Goal: Information Seeking & Learning: Learn about a topic

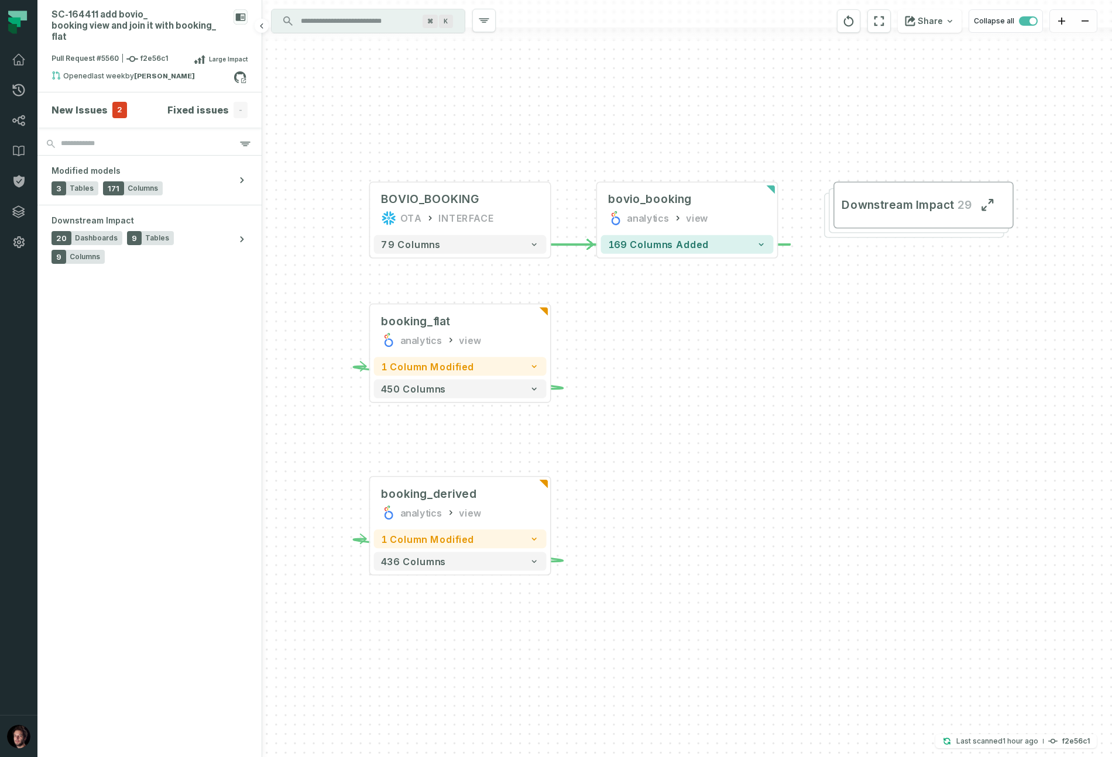
click at [107, 102] on div "New Issues 2" at bounding box center [89, 110] width 75 height 16
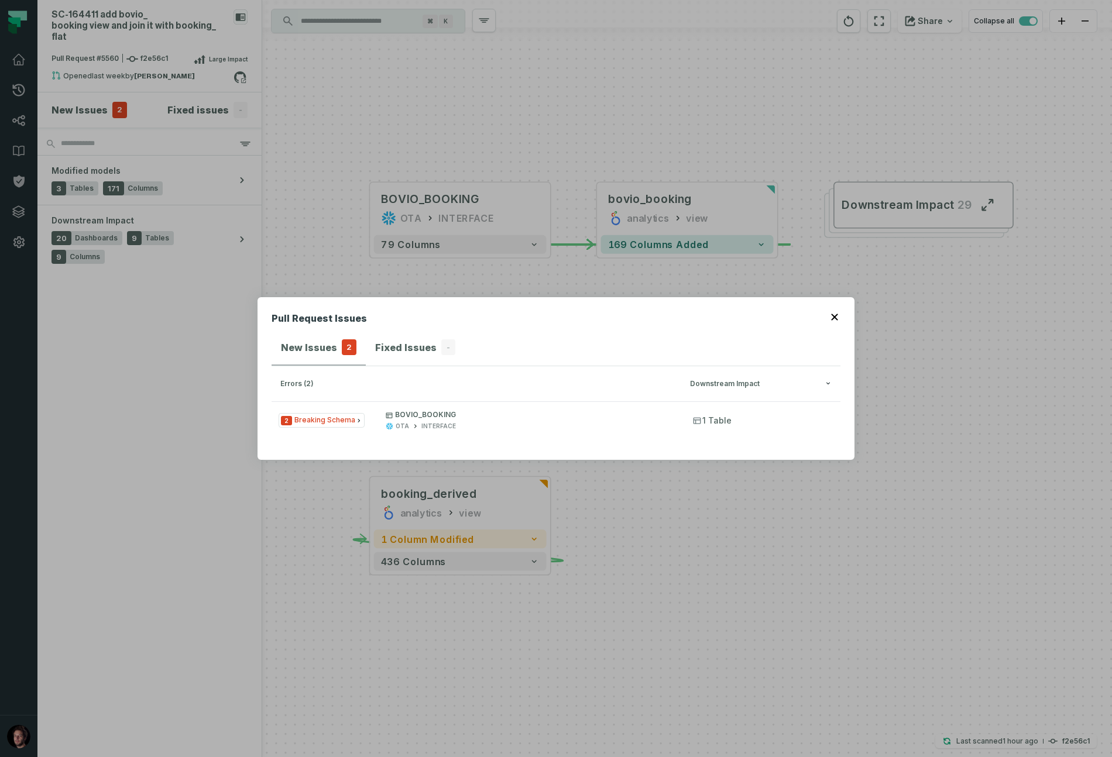
click at [835, 316] on icon "button" at bounding box center [834, 317] width 6 height 6
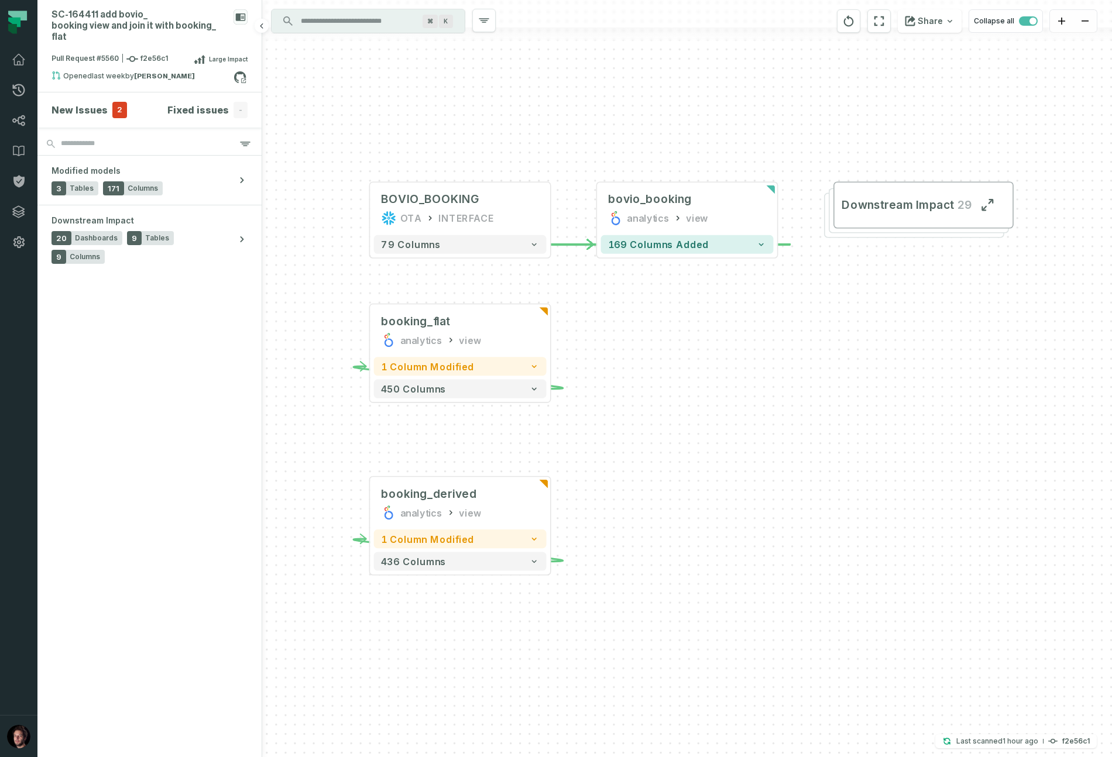
click at [84, 103] on h4 "New Issues" at bounding box center [80, 110] width 56 height 14
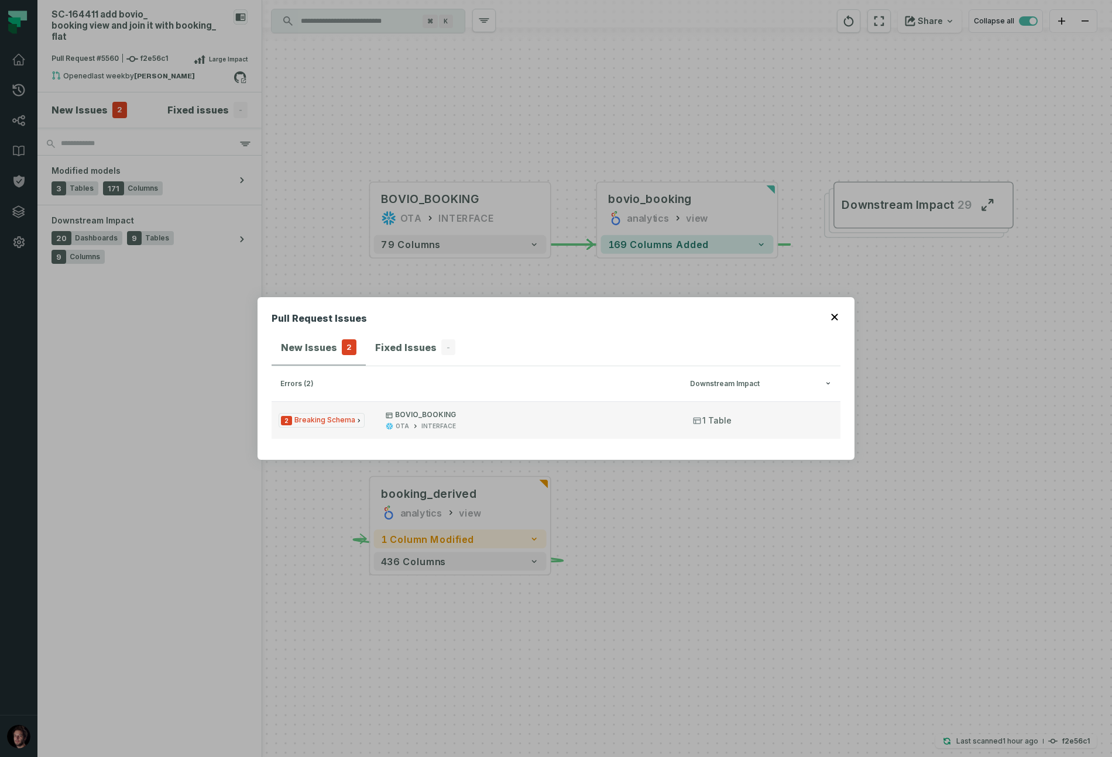
click at [327, 423] on span "2 Breaking Schema" at bounding box center [322, 420] width 86 height 15
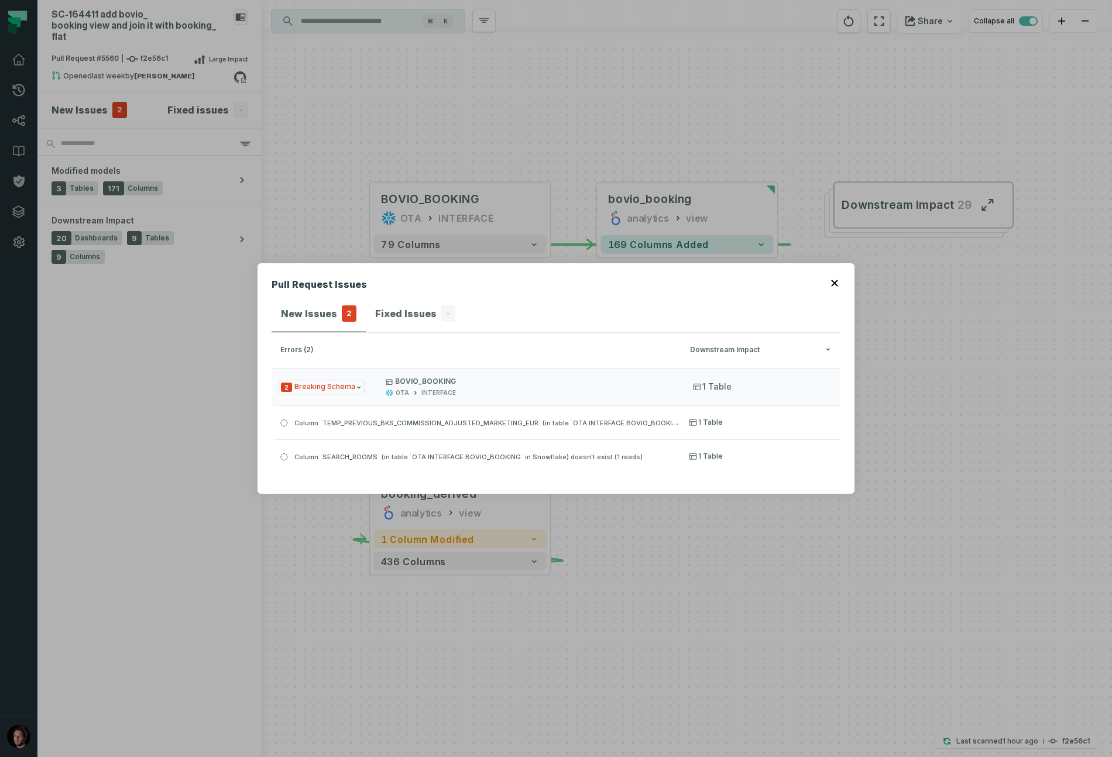
click at [836, 283] on icon "button" at bounding box center [834, 283] width 7 height 7
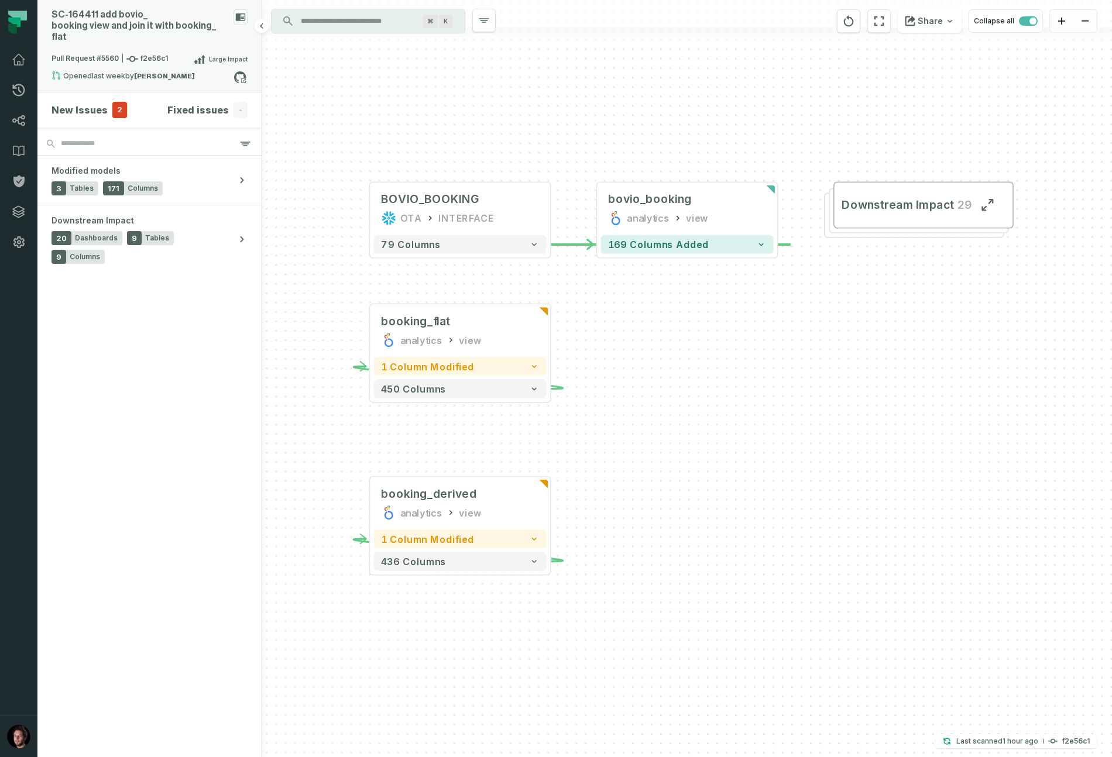
click at [155, 19] on div "SC- 164411 add bovio_ booking view and join it with booking_ flat" at bounding box center [140, 25] width 177 height 33
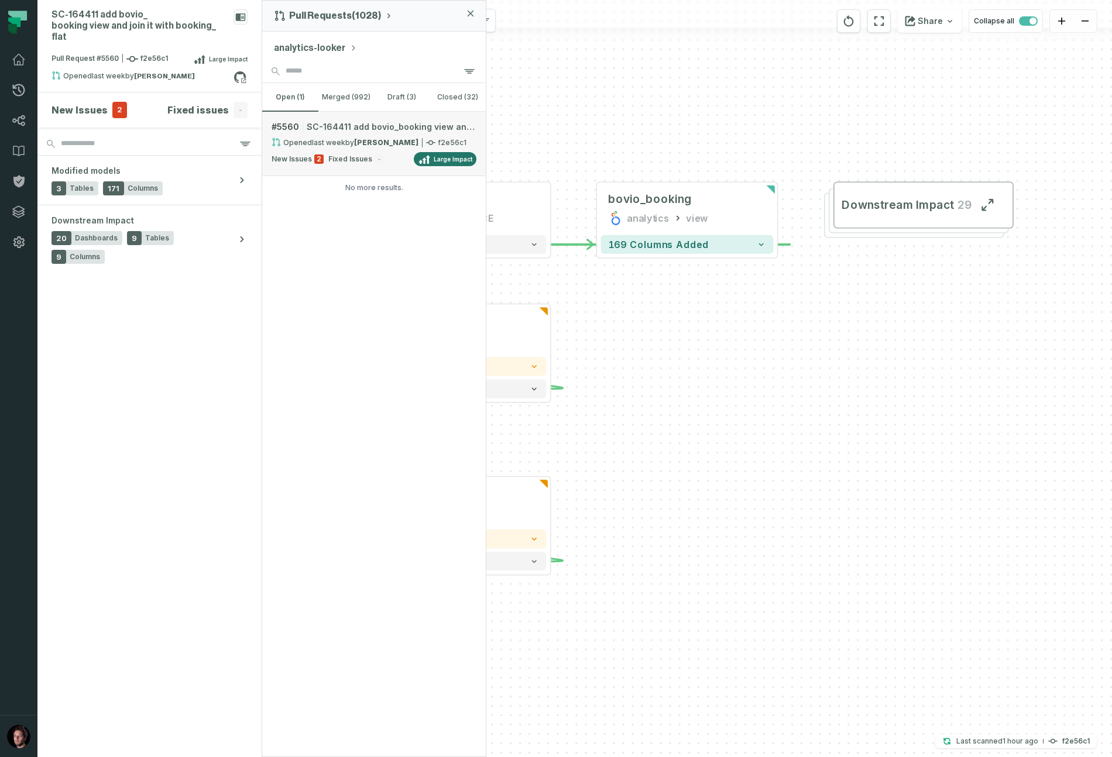
click at [361, 146] on strong "[PERSON_NAME]" at bounding box center [386, 142] width 64 height 9
click at [294, 98] on button "open (1)" at bounding box center [290, 97] width 56 height 28
click at [328, 134] on link "# 5560 SC-164411 add bovio_booking view and join it with booking_flat Opened 05…" at bounding box center [374, 144] width 224 height 64
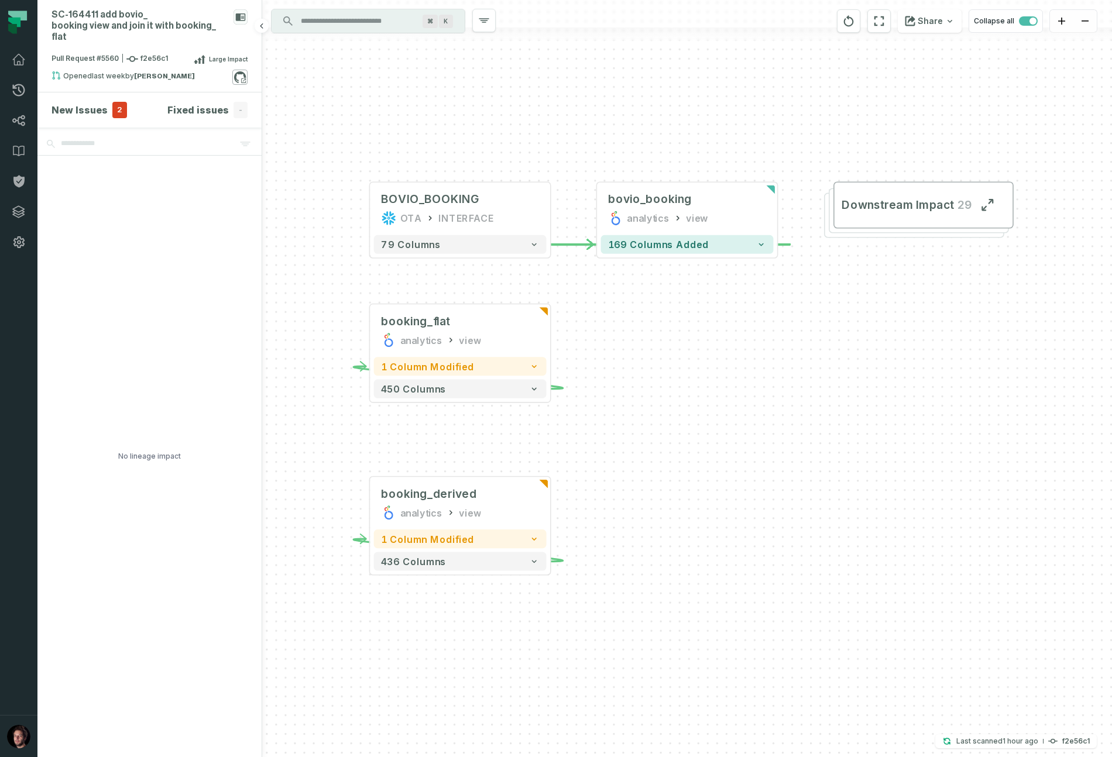
click at [245, 70] on icon at bounding box center [239, 77] width 15 height 15
click at [79, 71] on div "Opened 05/09/2025, 12:54:07 by Vassilis Stathopoulos" at bounding box center [143, 78] width 182 height 14
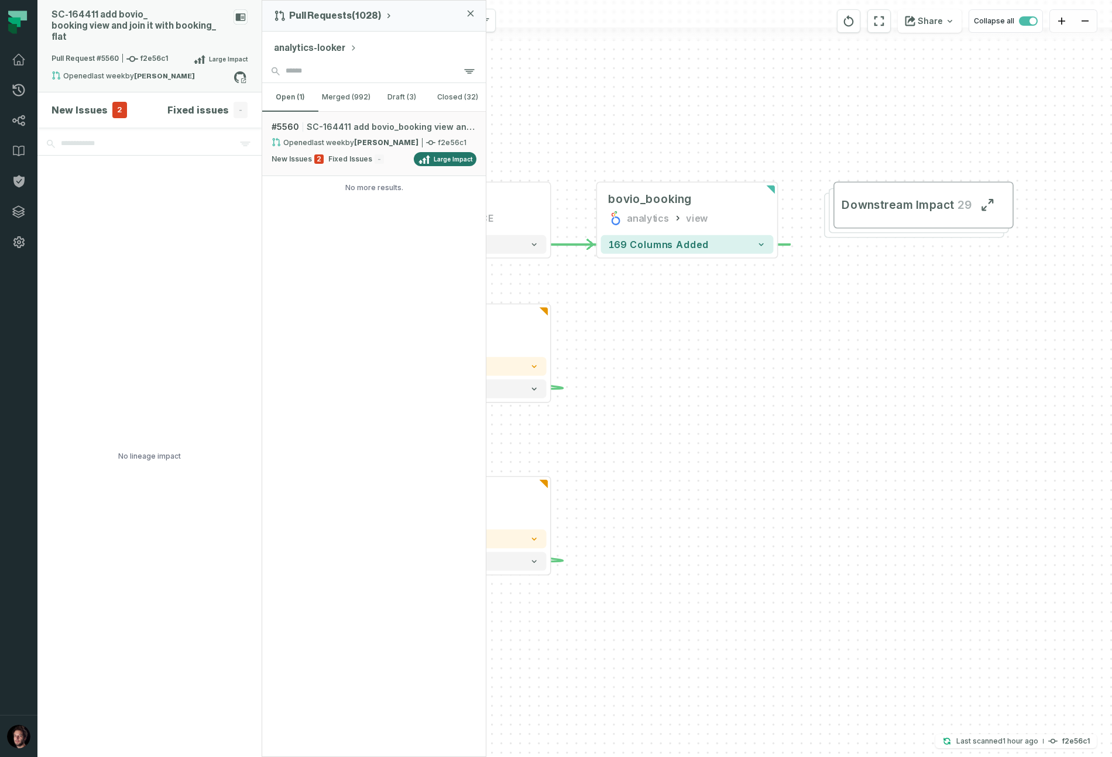
click at [101, 18] on div "SC- 164411 add bovio_ booking view and join it with booking_ flat" at bounding box center [140, 25] width 177 height 33
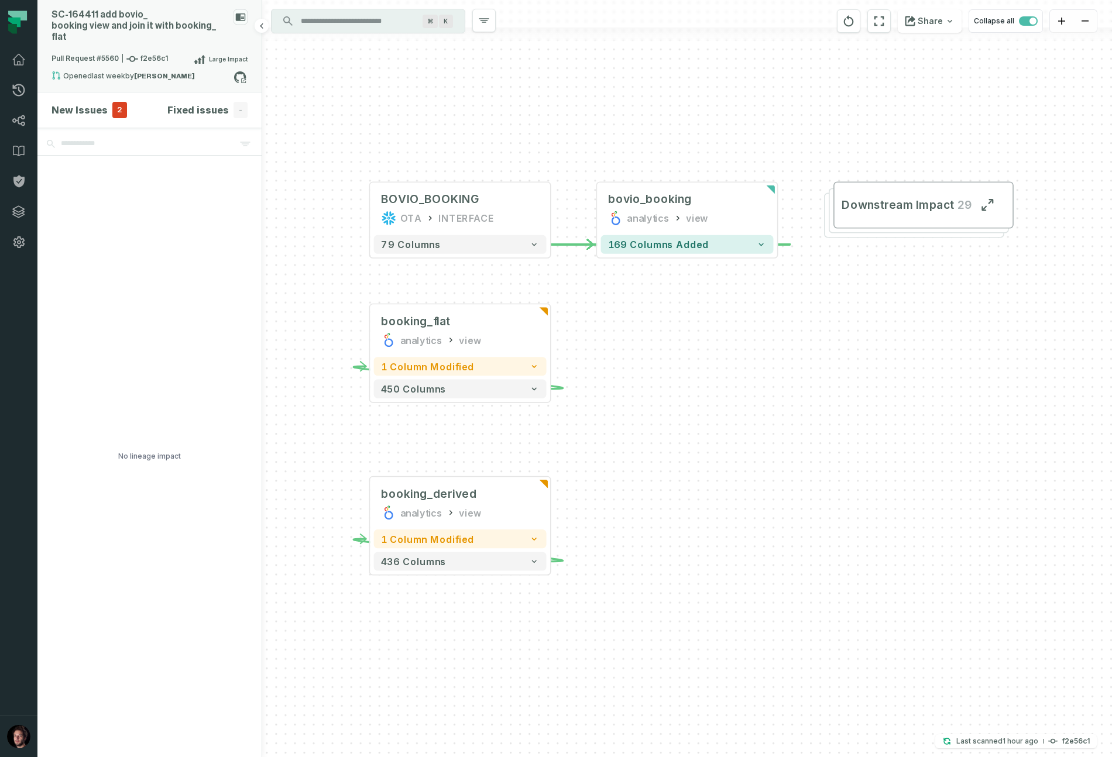
click at [137, 21] on div "SC- 164411 add bovio_ booking view and join it with booking_ flat" at bounding box center [140, 25] width 177 height 33
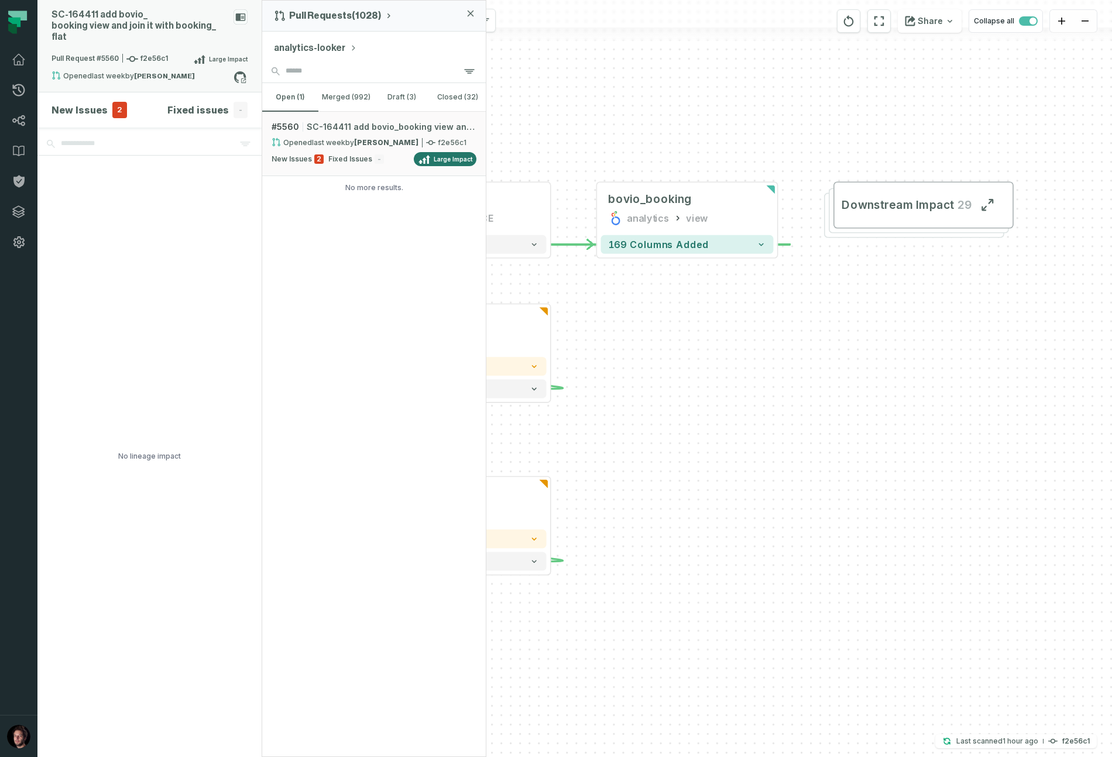
click at [137, 21] on div "SC- 164411 add bovio_ booking view and join it with booking_ flat" at bounding box center [140, 25] width 177 height 33
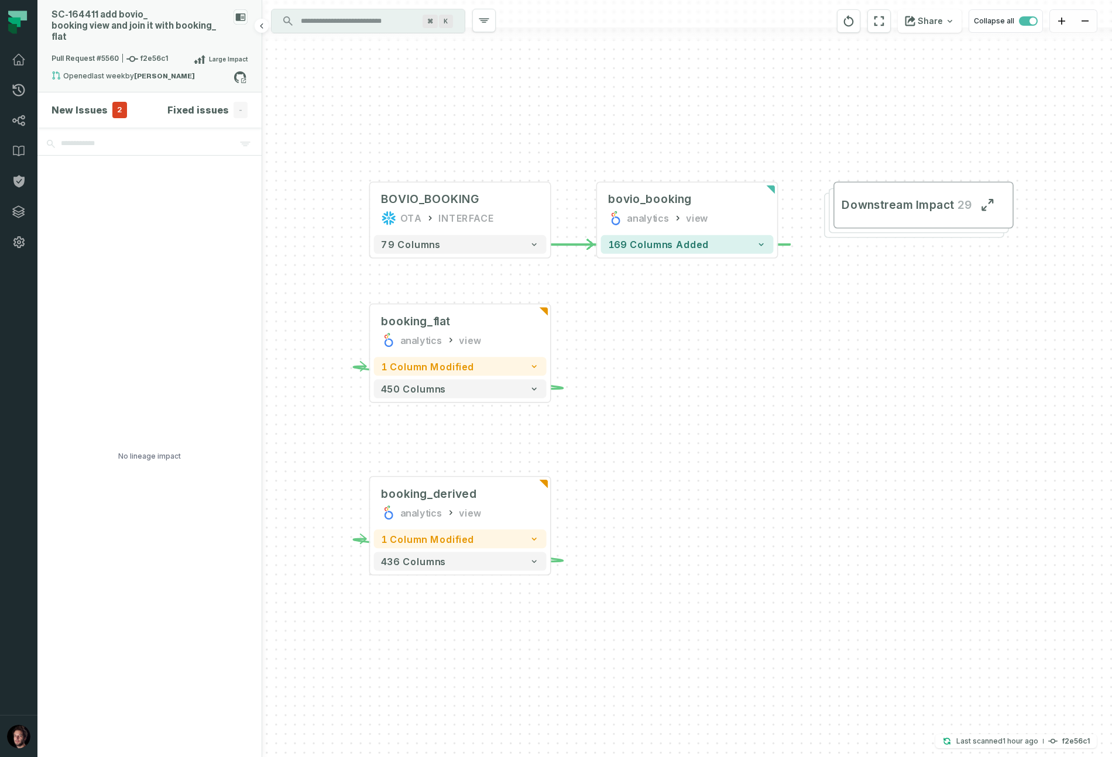
click at [137, 21] on div "SC- 164411 add bovio_ booking view and join it with booking_ flat" at bounding box center [140, 25] width 177 height 33
click at [88, 71] on div "Opened 05/09/2025, 12:54:07 by Vassilis Stathopoulos" at bounding box center [143, 78] width 182 height 14
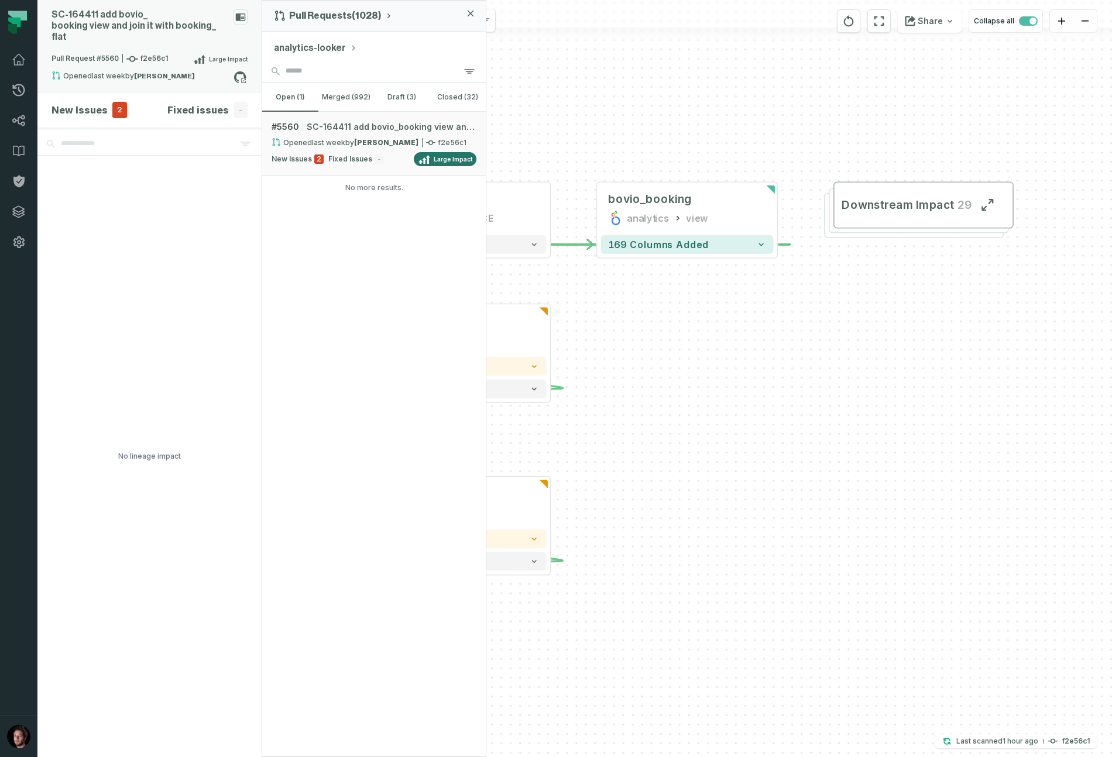
click at [88, 71] on div "Opened 05/09/2025, 12:54:07 by Vassilis Stathopoulos" at bounding box center [143, 78] width 182 height 14
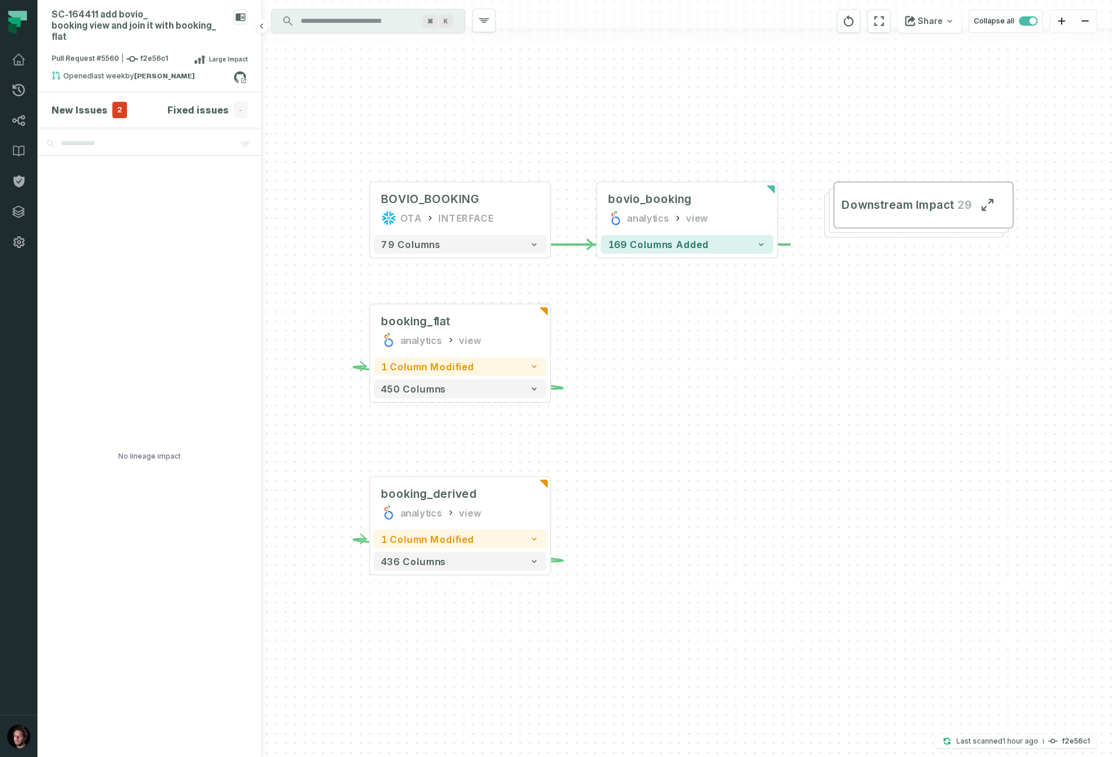
click at [89, 103] on h4 "New Issues" at bounding box center [80, 110] width 56 height 14
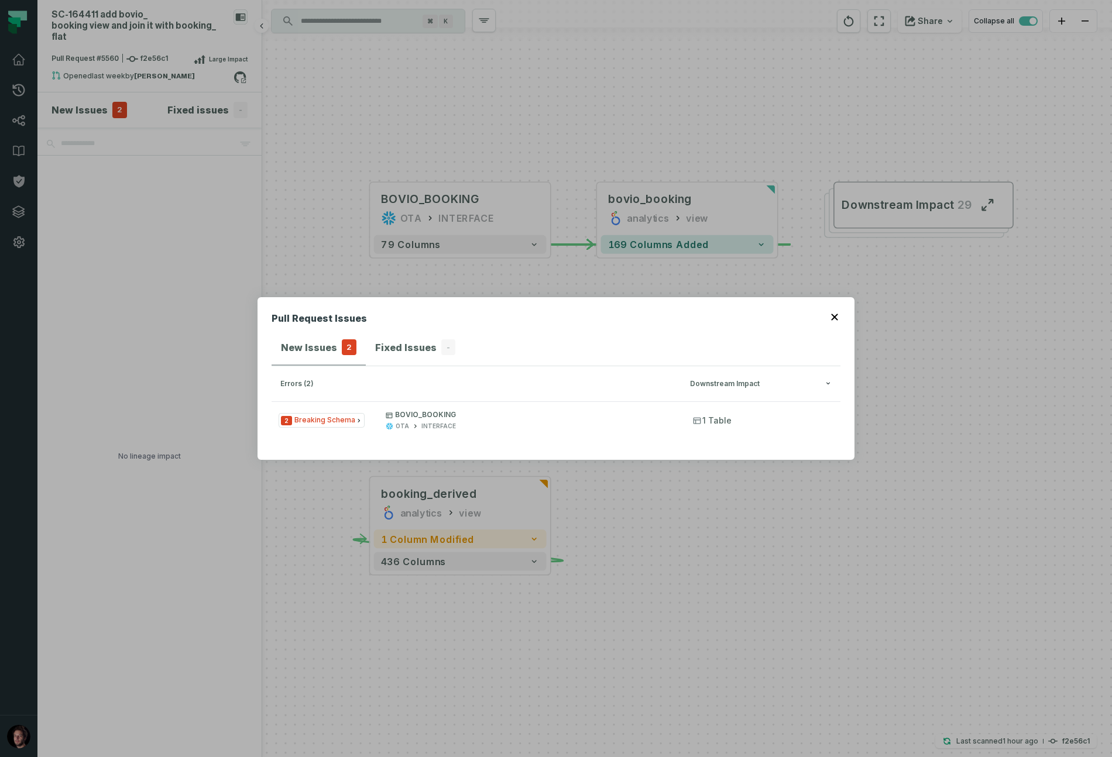
drag, startPoint x: 231, startPoint y: 98, endPoint x: 240, endPoint y: 100, distance: 9.1
click at [232, 98] on div "Pull Request Issues New Issues 2 Fixed Issues - errors (2) Downstream Impact 2 …" at bounding box center [556, 378] width 1112 height 757
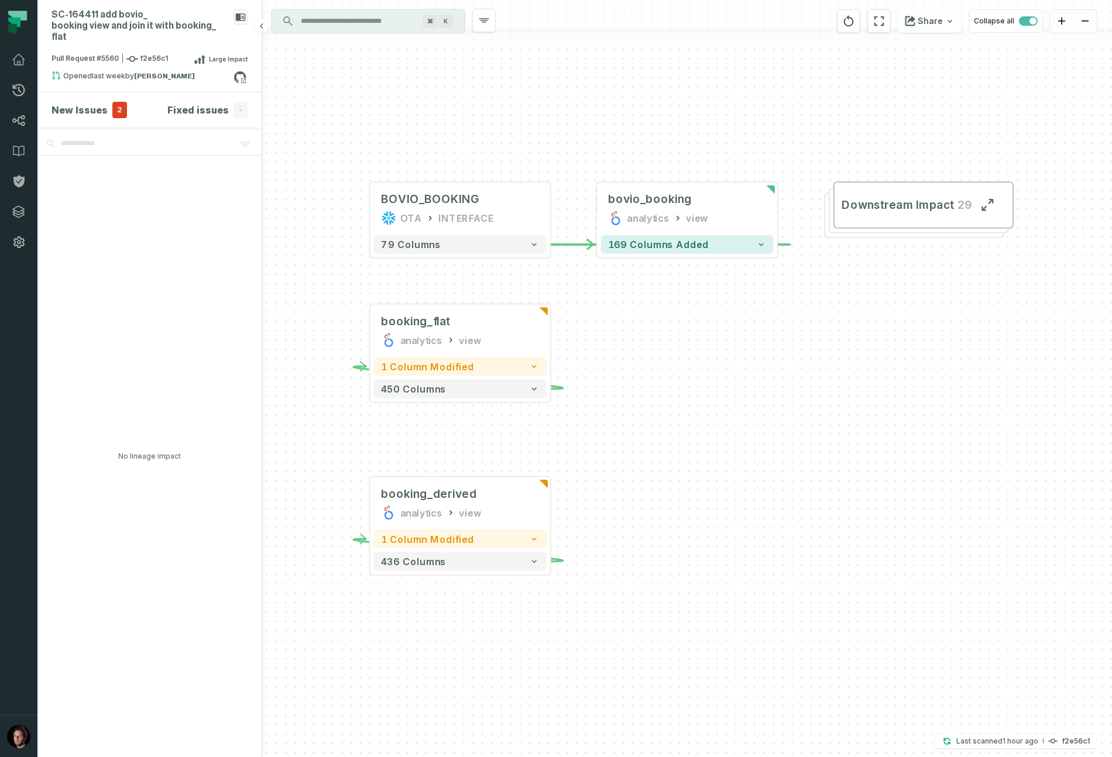
click at [241, 102] on span "-" at bounding box center [241, 110] width 14 height 16
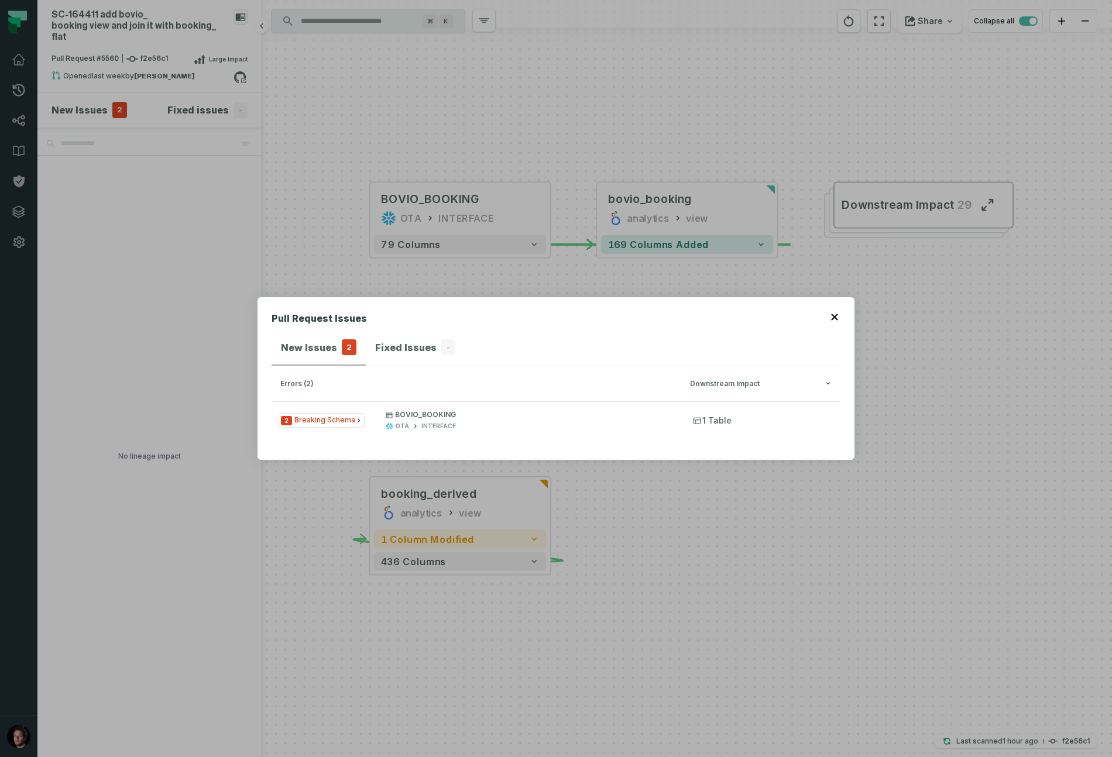
click at [241, 101] on div "Pull Request Issues New Issues 2 Fixed Issues - errors (2) Downstream Impact 2 …" at bounding box center [556, 378] width 1112 height 757
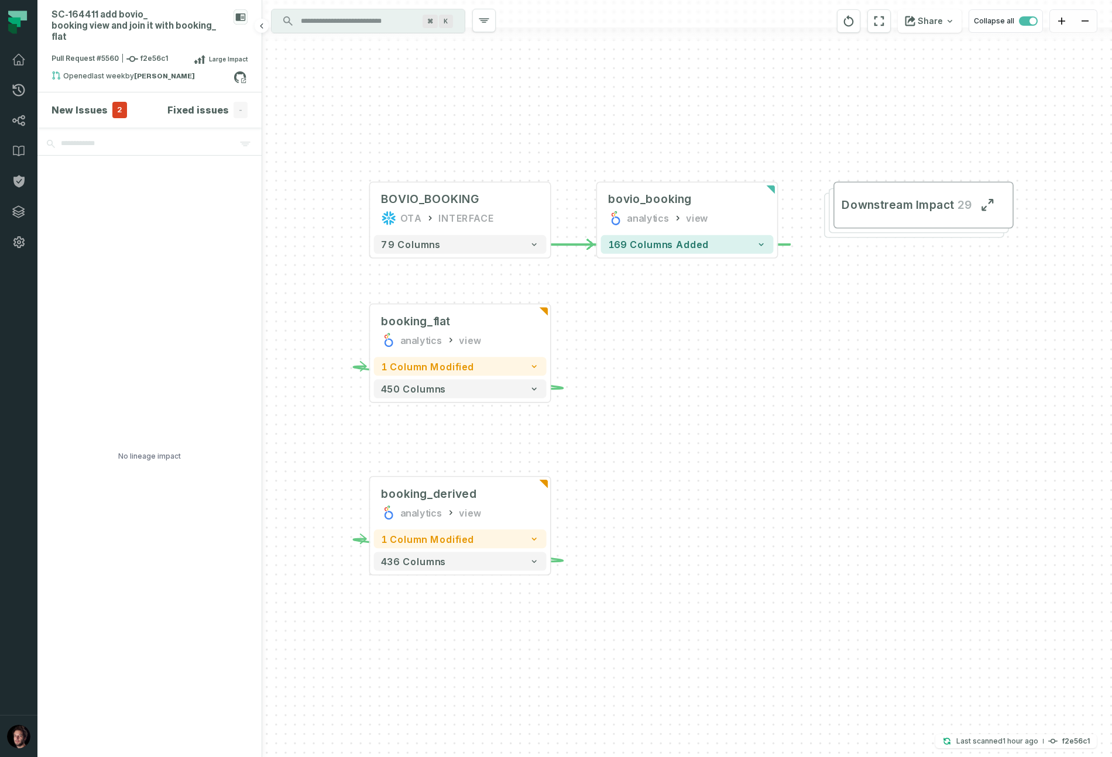
drag, startPoint x: 144, startPoint y: 429, endPoint x: 167, endPoint y: 358, distance: 75.0
click at [144, 429] on div "No lineage impact" at bounding box center [149, 457] width 63 height 602
click at [78, 103] on h4 "New Issues" at bounding box center [80, 110] width 56 height 14
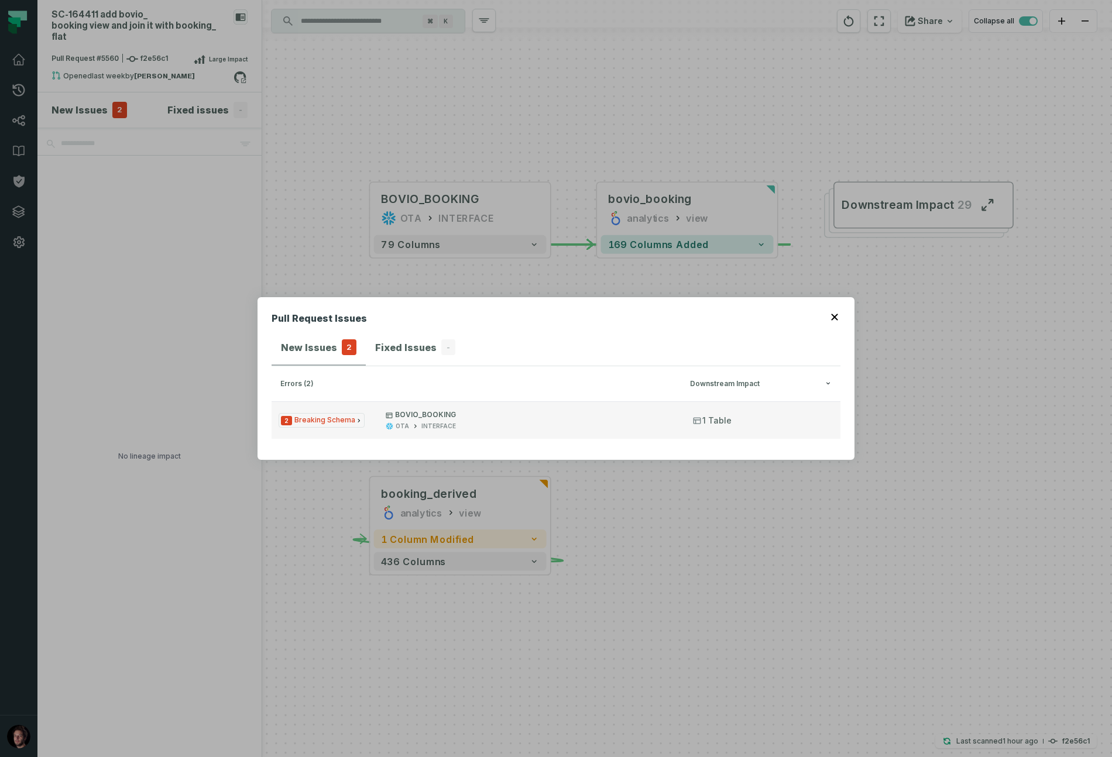
click at [345, 423] on span "2 Breaking Schema" at bounding box center [322, 420] width 86 height 15
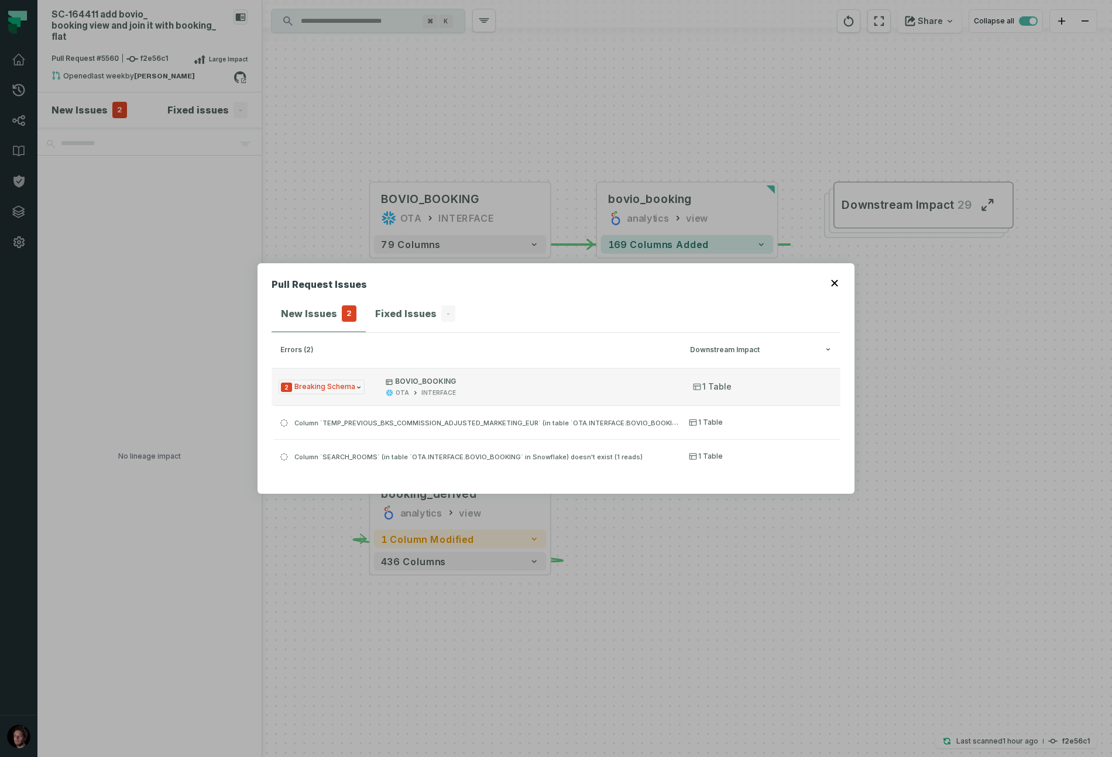
click at [427, 381] on p "BOVIO_BOOKING" at bounding box center [529, 381] width 286 height 9
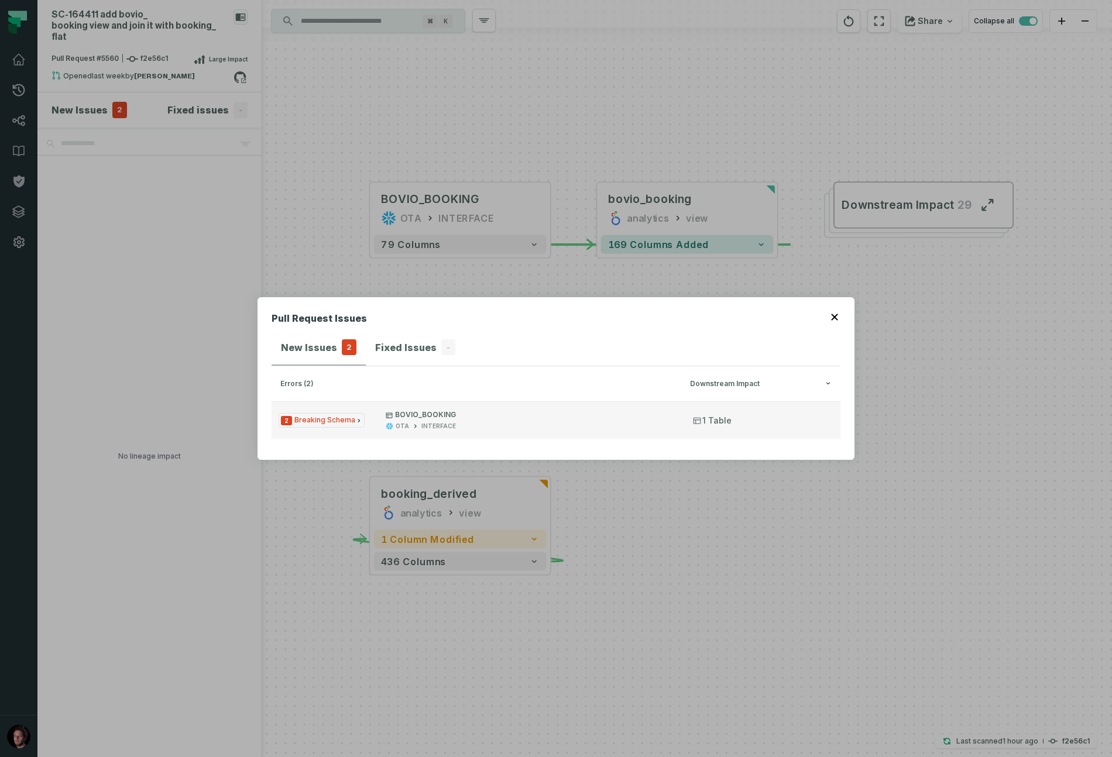
click at [412, 421] on span "BOVIO_BOOKING OTA INTERFACE" at bounding box center [529, 420] width 286 height 20
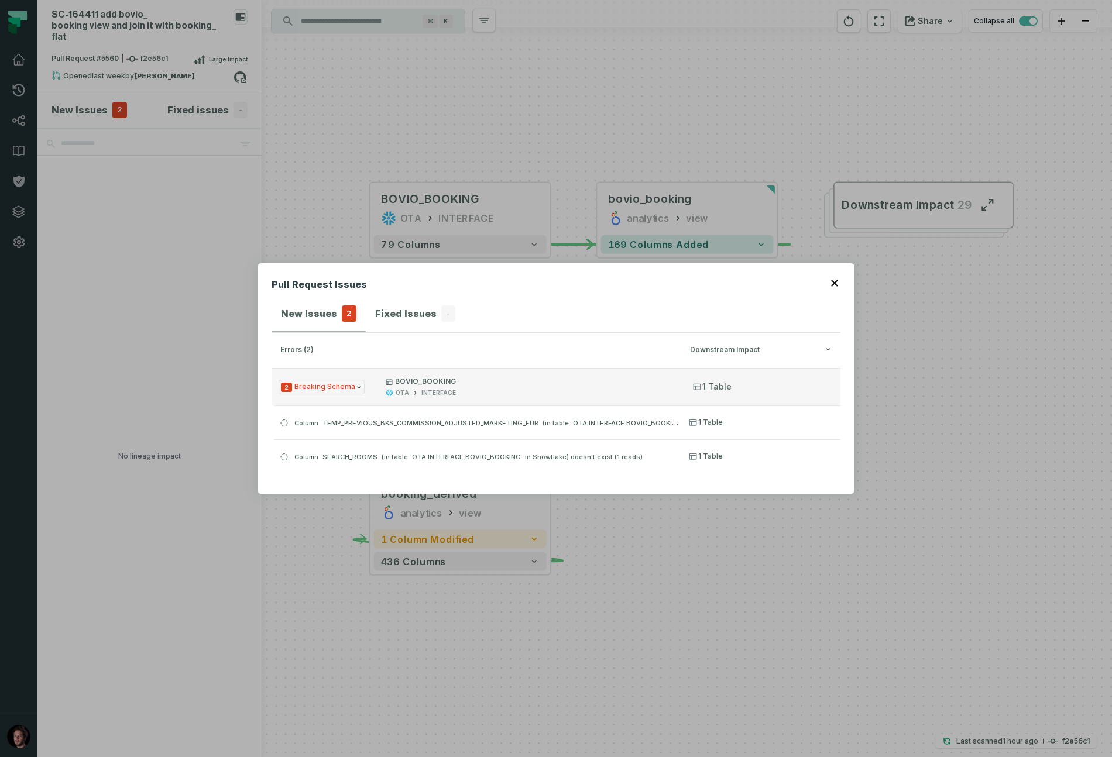
click at [725, 382] on span "1 Table" at bounding box center [712, 387] width 39 height 12
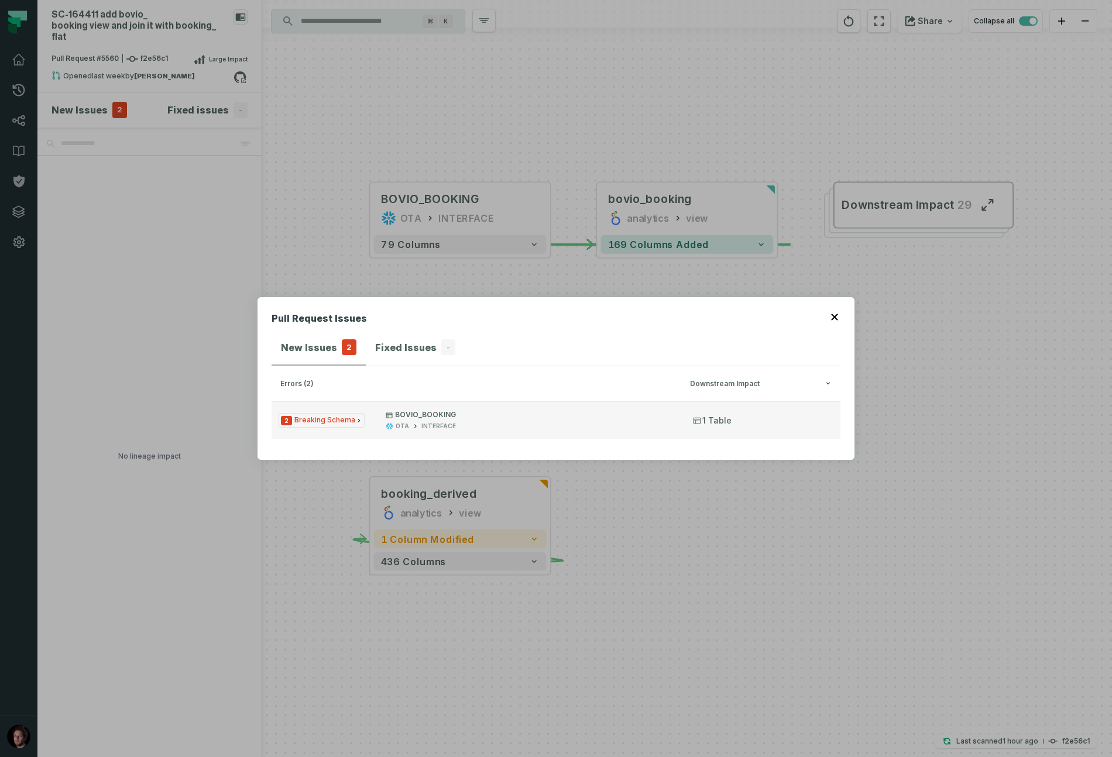
click at [732, 410] on button "2 Breaking Schema BOVIO_BOOKING OTA INTERFACE 1 Table" at bounding box center [556, 419] width 569 height 37
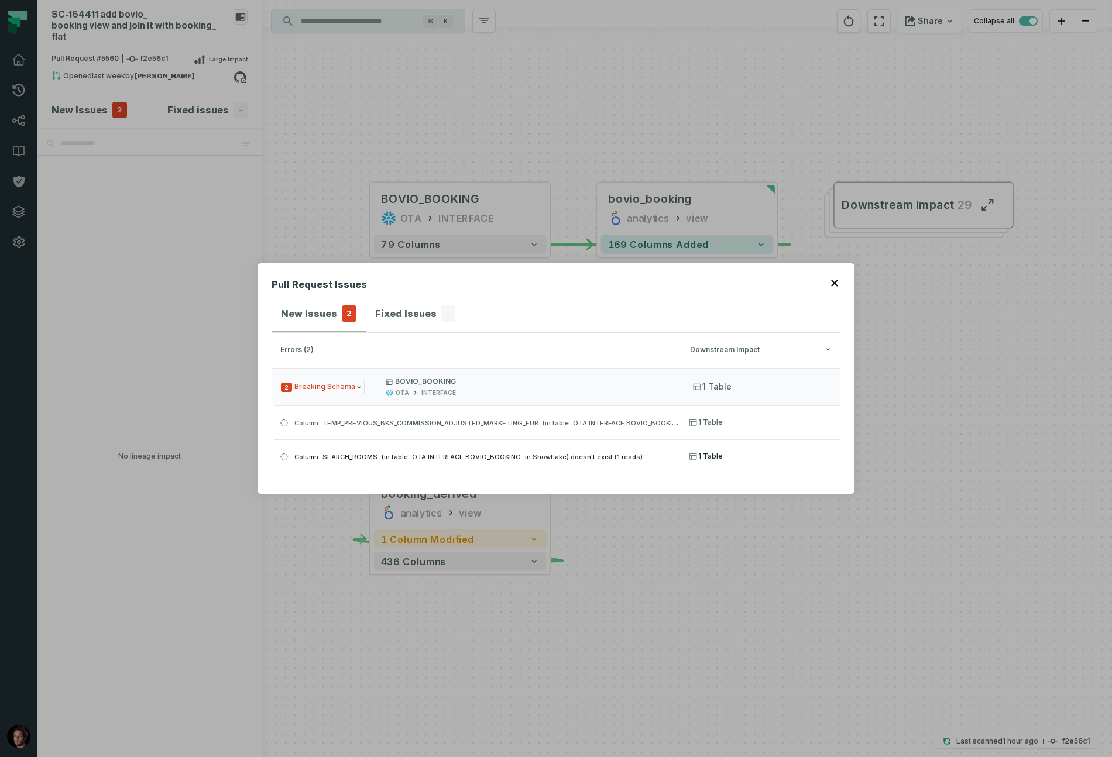
click at [458, 449] on div "Column `SEARCH_ROOMS` (in table `OTA.INTERFACE.BOVIO_BOOKING` in Snowflake) doe…" at bounding box center [478, 456] width 408 height 14
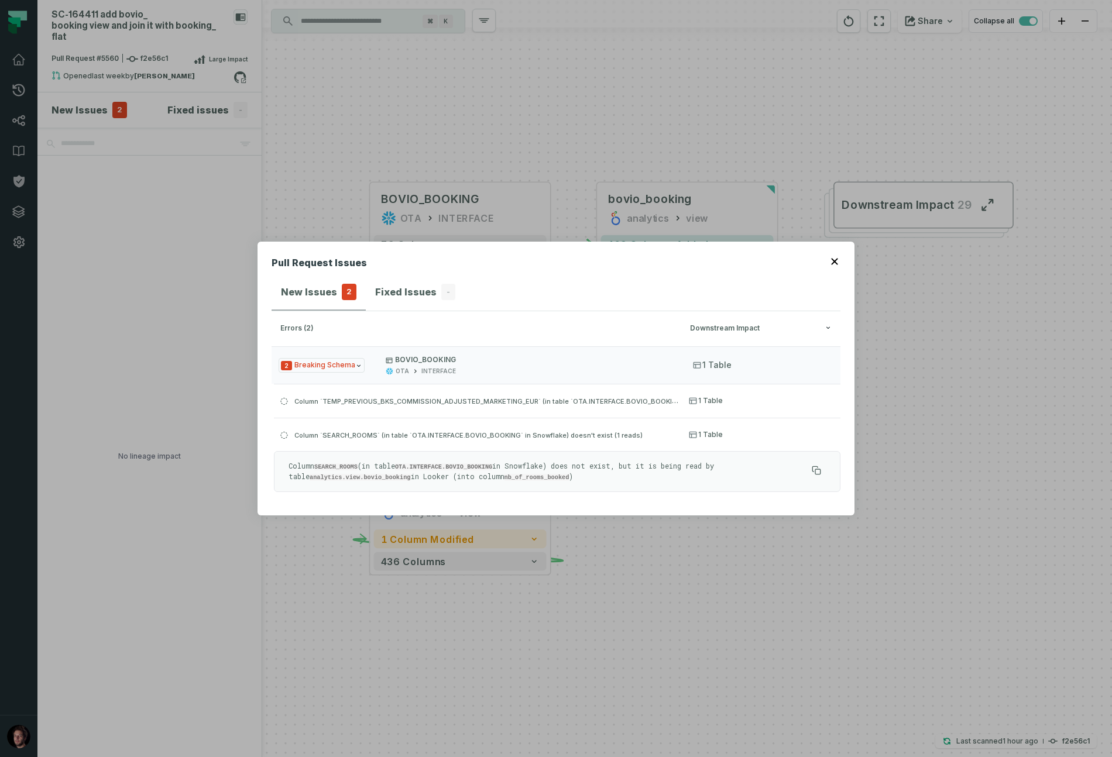
click at [834, 262] on icon "button" at bounding box center [834, 262] width 6 height 6
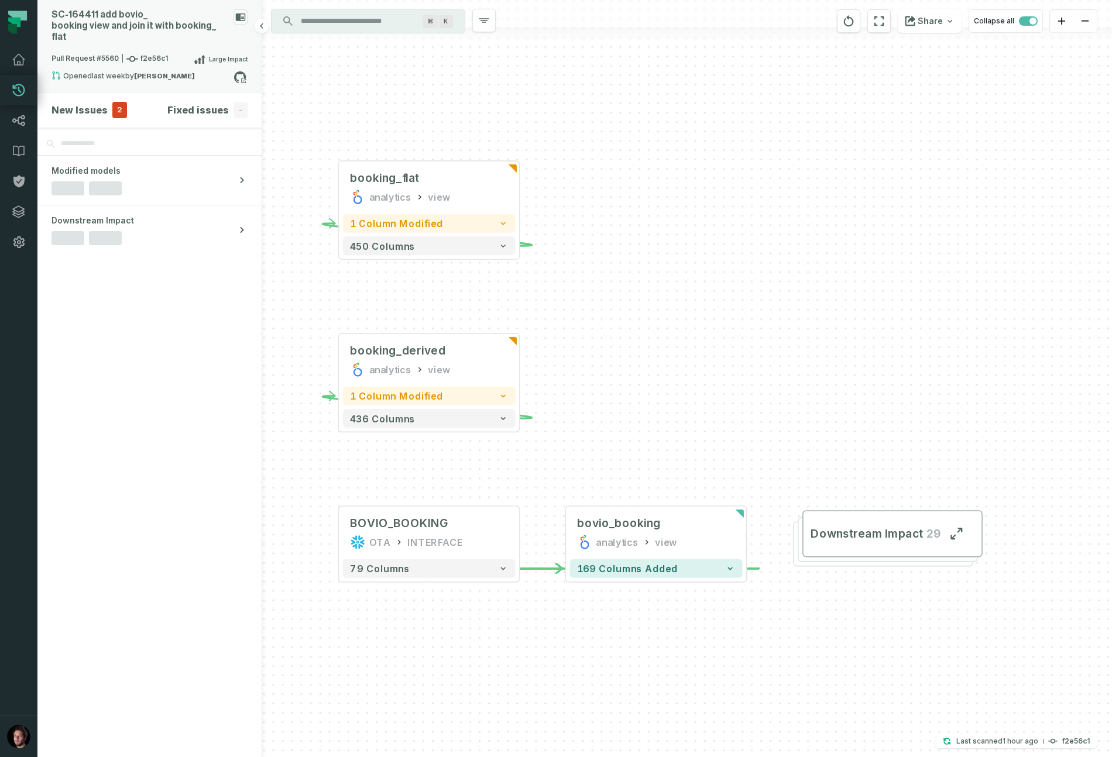
drag, startPoint x: 298, startPoint y: 343, endPoint x: 281, endPoint y: 338, distance: 18.2
click at [281, 338] on div "- bovio_booking analytics view - 169 columns added + booking_flat analytics vie…" at bounding box center [687, 378] width 850 height 757
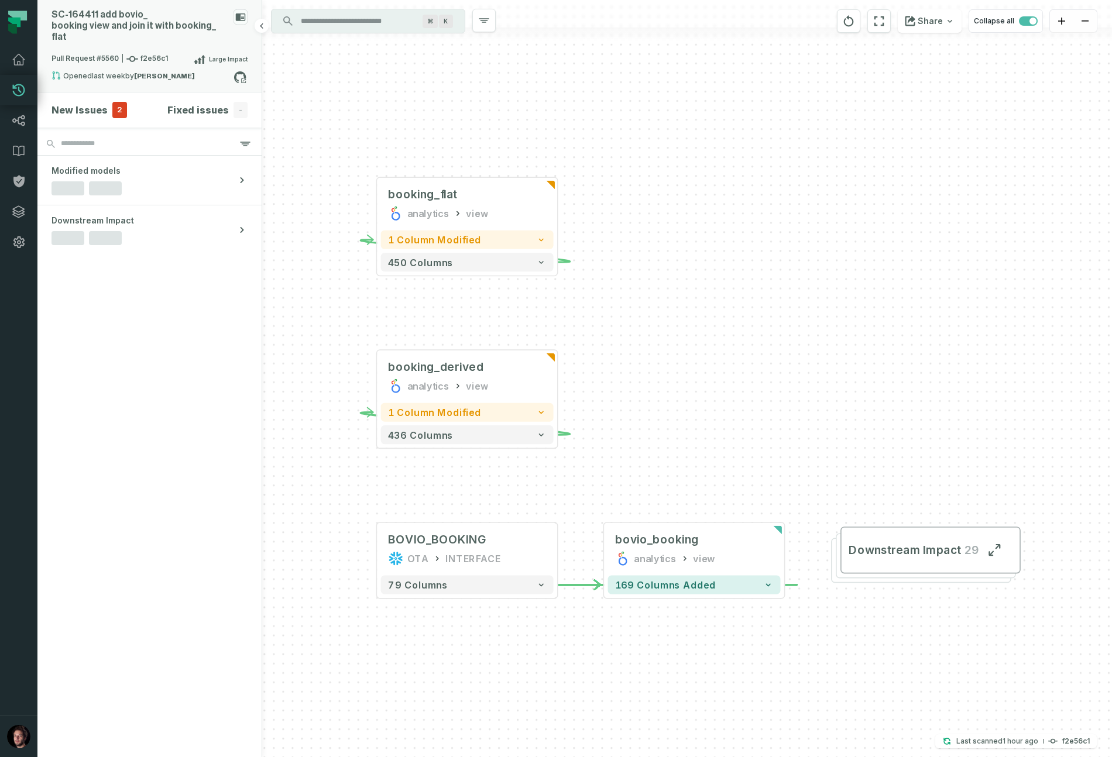
drag, startPoint x: 800, startPoint y: 317, endPoint x: 816, endPoint y: 336, distance: 24.9
click at [817, 335] on div "- bovio_booking analytics view - 169 columns added + booking_flat analytics vie…" at bounding box center [687, 378] width 850 height 757
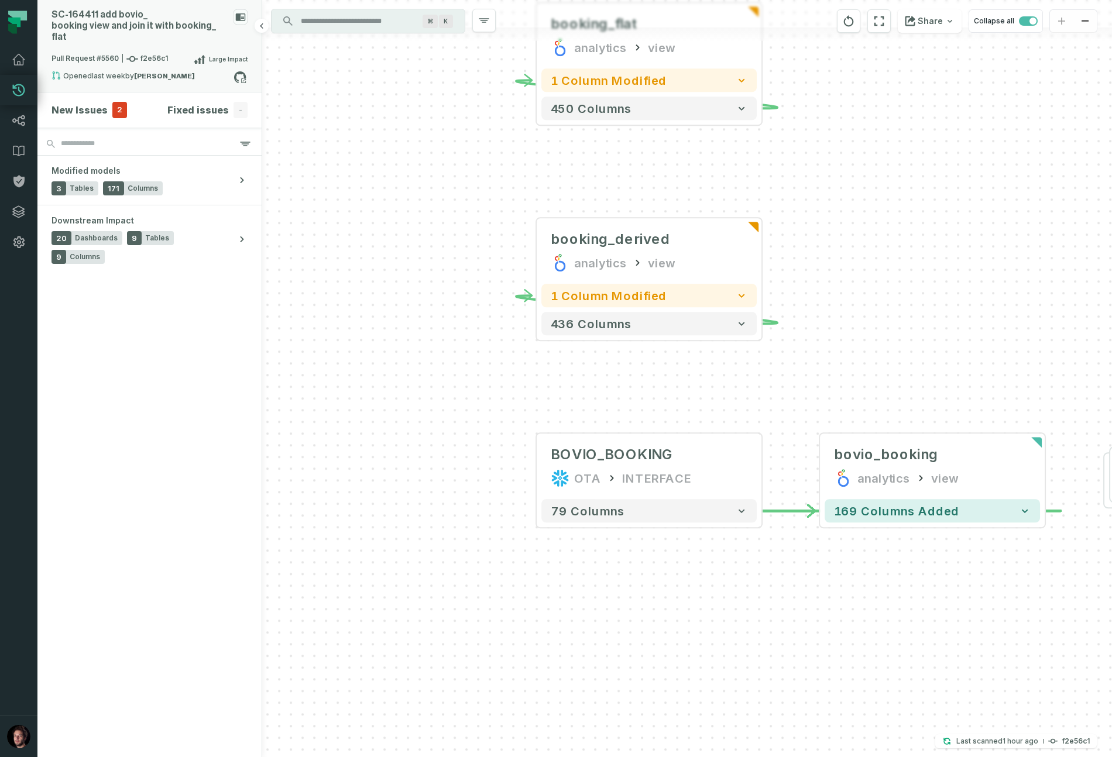
click at [427, 228] on div "- bovio_booking analytics view - 169 columns added + booking_flat analytics vie…" at bounding box center [687, 378] width 850 height 757
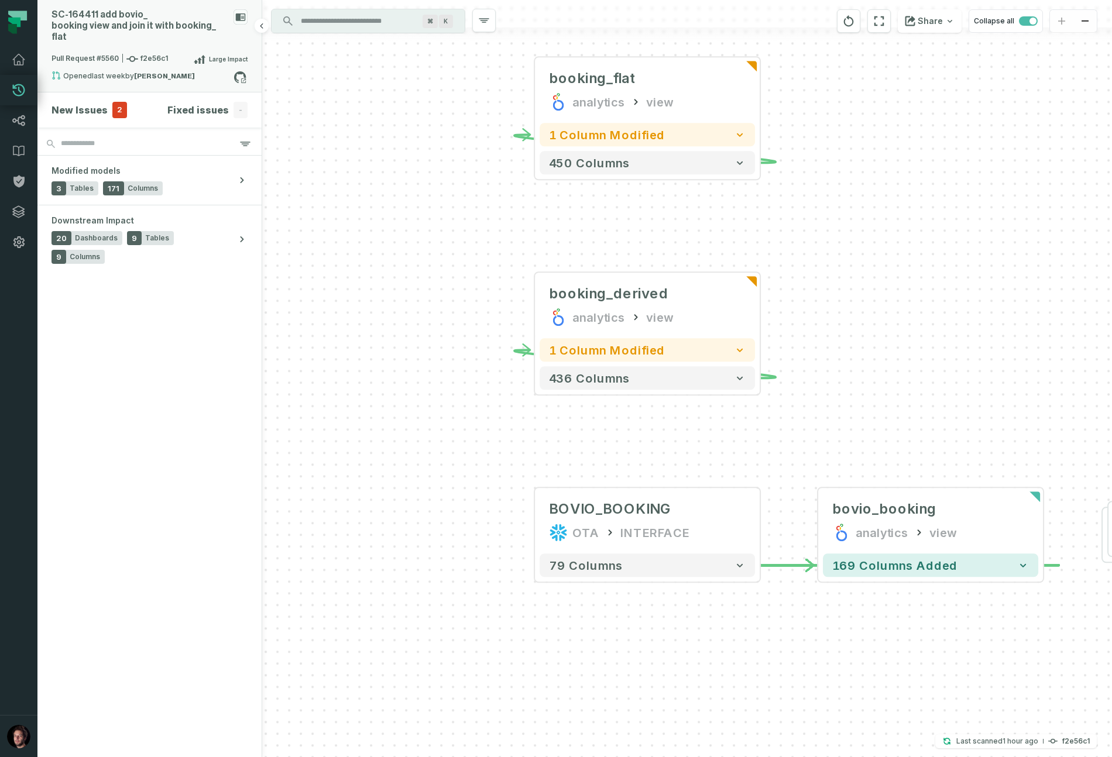
drag, startPoint x: 423, startPoint y: 194, endPoint x: 413, endPoint y: 287, distance: 93.6
click at [413, 287] on div "- bovio_booking analytics view - 169 columns added + booking_flat analytics vie…" at bounding box center [687, 378] width 850 height 757
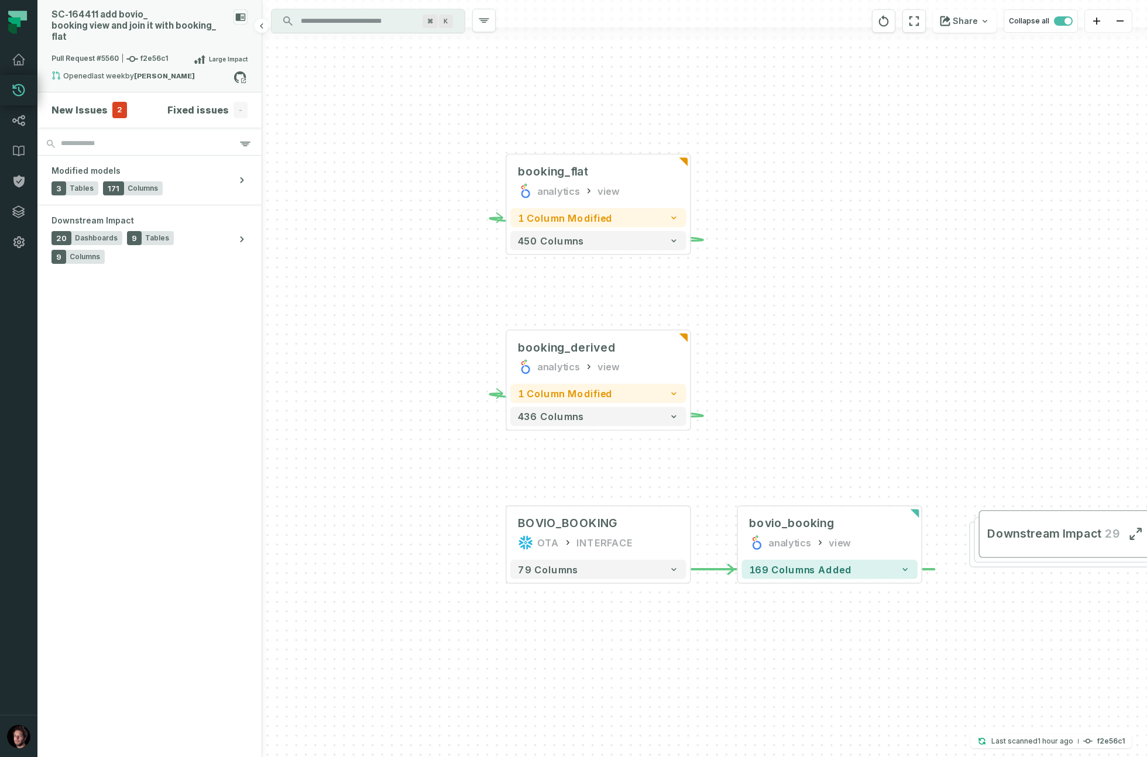
click at [118, 102] on span "2" at bounding box center [119, 110] width 15 height 16
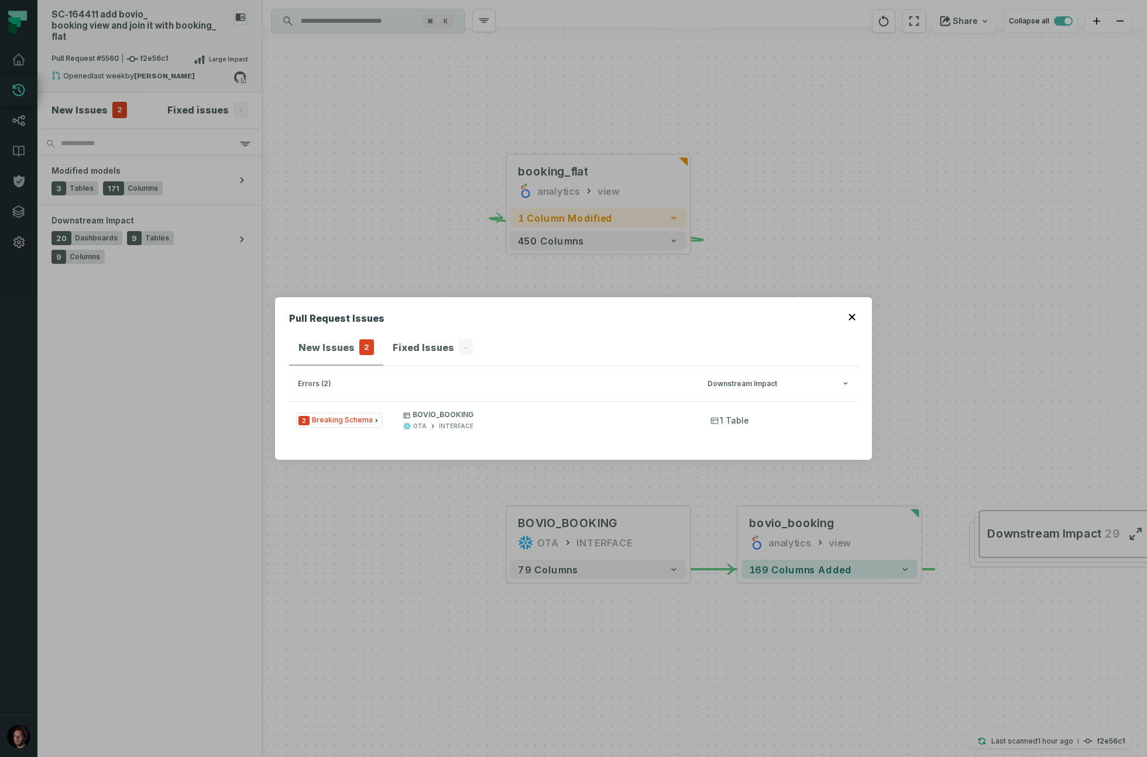
click at [852, 320] on icon "button" at bounding box center [852, 317] width 7 height 7
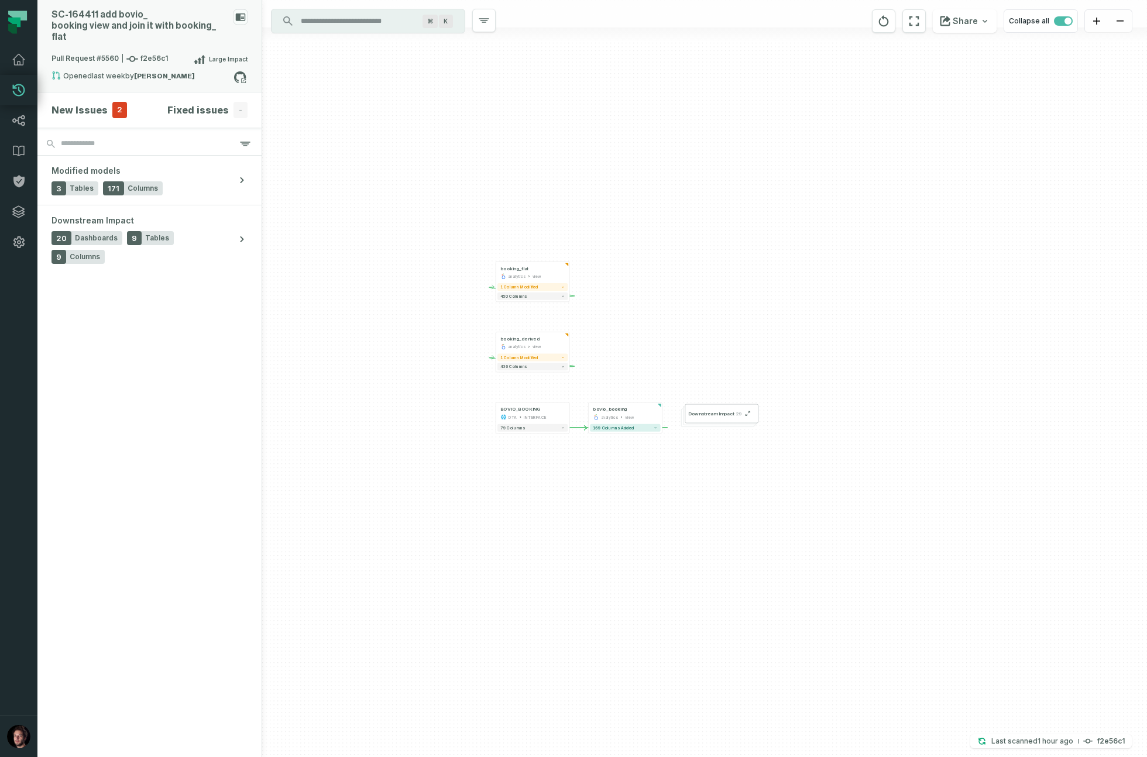
drag, startPoint x: 916, startPoint y: 341, endPoint x: 806, endPoint y: 339, distance: 109.5
click at [813, 338] on div "- bovio_booking analytics view - 169 columns added + booking_flat analytics vie…" at bounding box center [704, 378] width 885 height 757
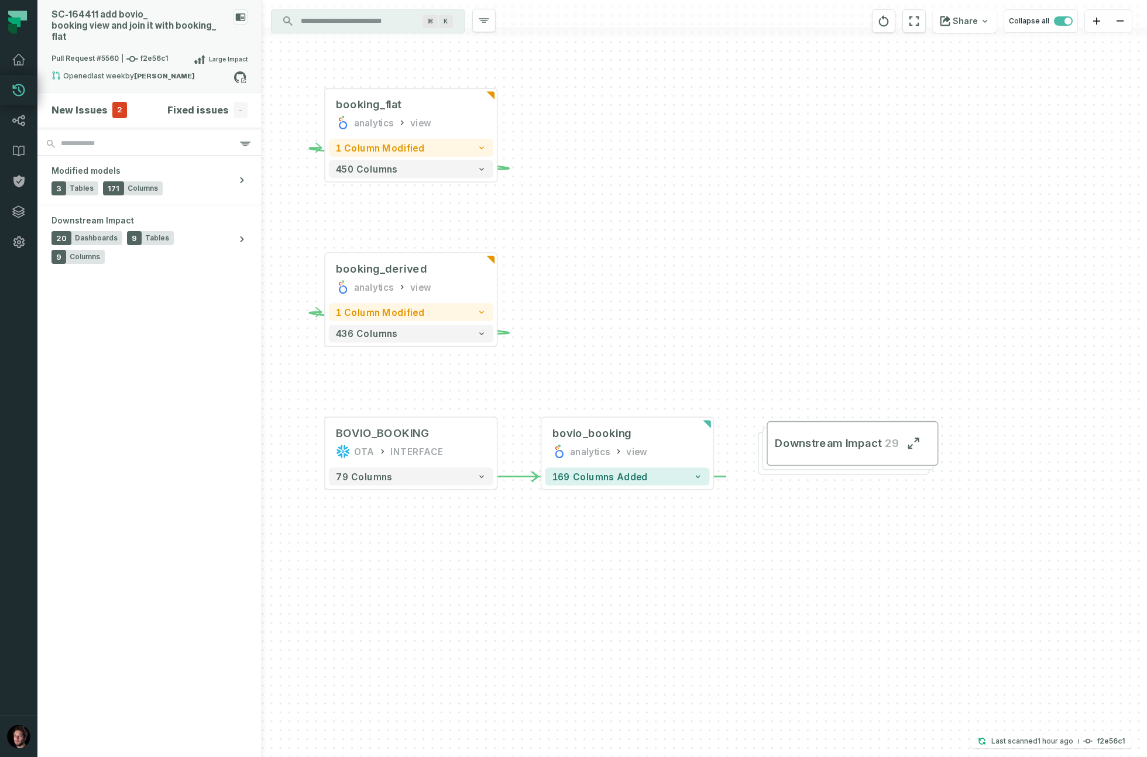
drag, startPoint x: 667, startPoint y: 359, endPoint x: 737, endPoint y: 351, distance: 70.8
click at [739, 349] on div "- bovio_booking analytics view - 169 columns added + booking_flat analytics vie…" at bounding box center [704, 378] width 885 height 757
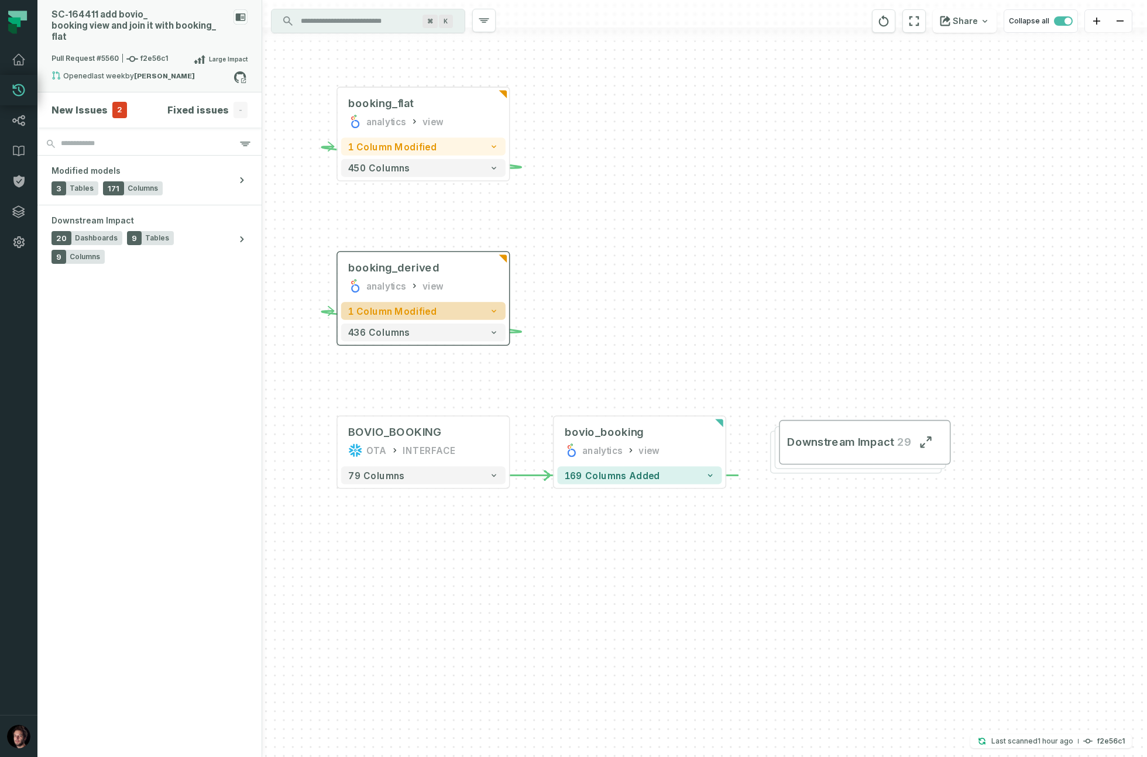
click at [454, 315] on button "1 column modified" at bounding box center [423, 311] width 164 height 18
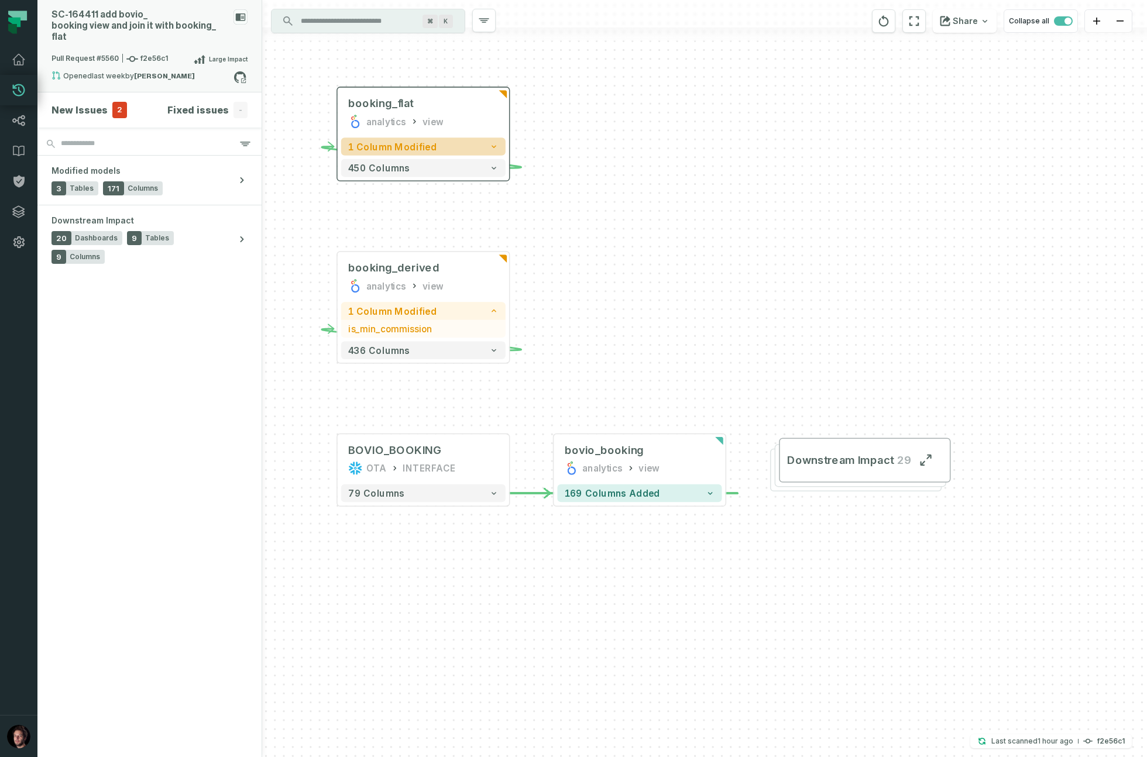
click at [433, 153] on button "1 column modified" at bounding box center [423, 147] width 164 height 18
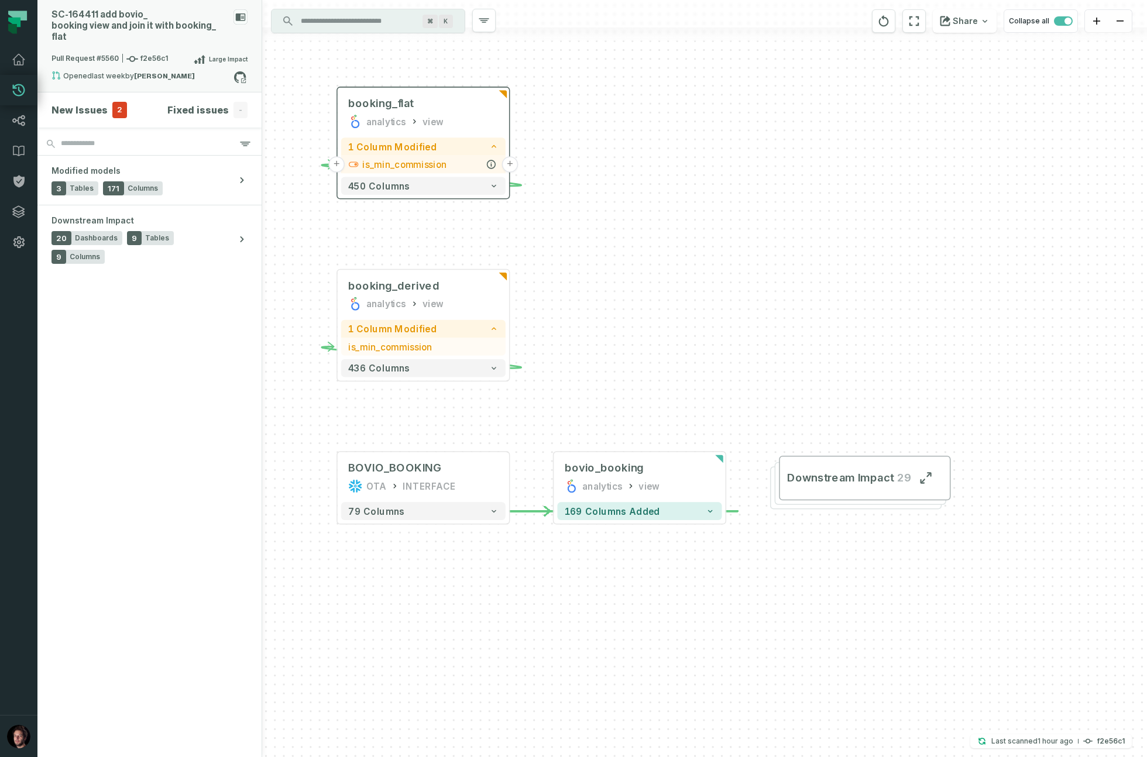
click at [428, 167] on span "is_min_commission" at bounding box center [430, 164] width 136 height 13
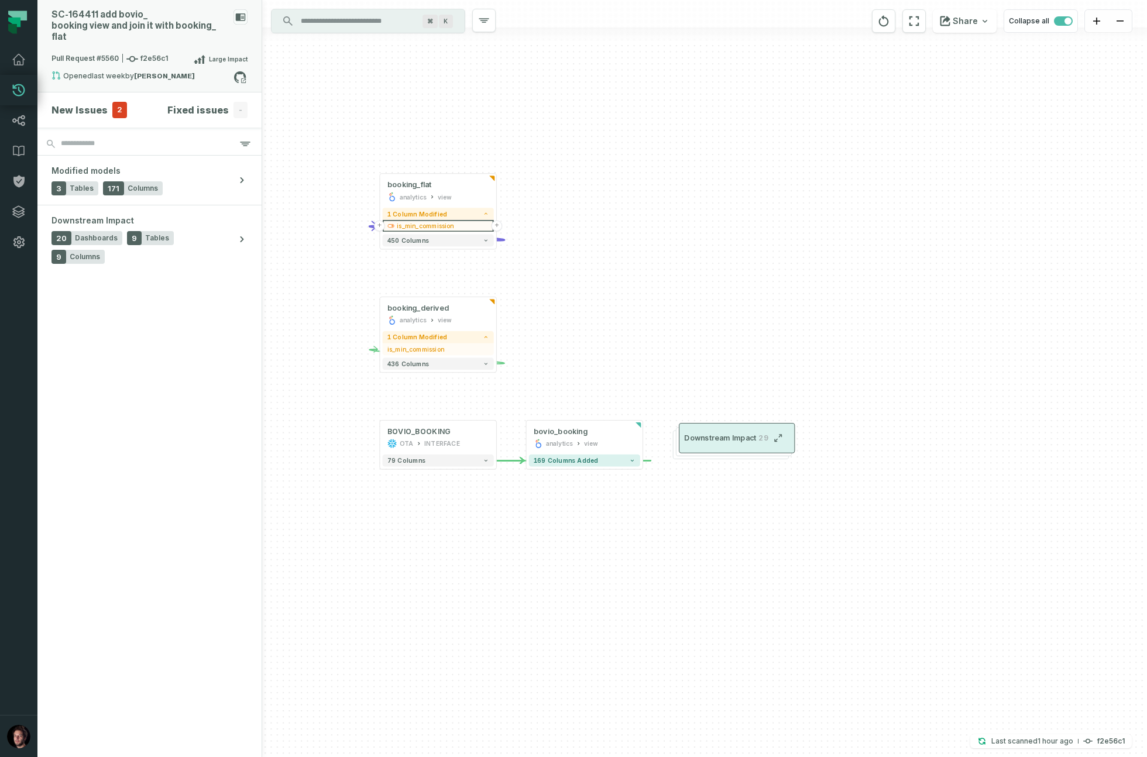
click at [709, 448] on button "Downstream Impact 29" at bounding box center [737, 438] width 116 height 30
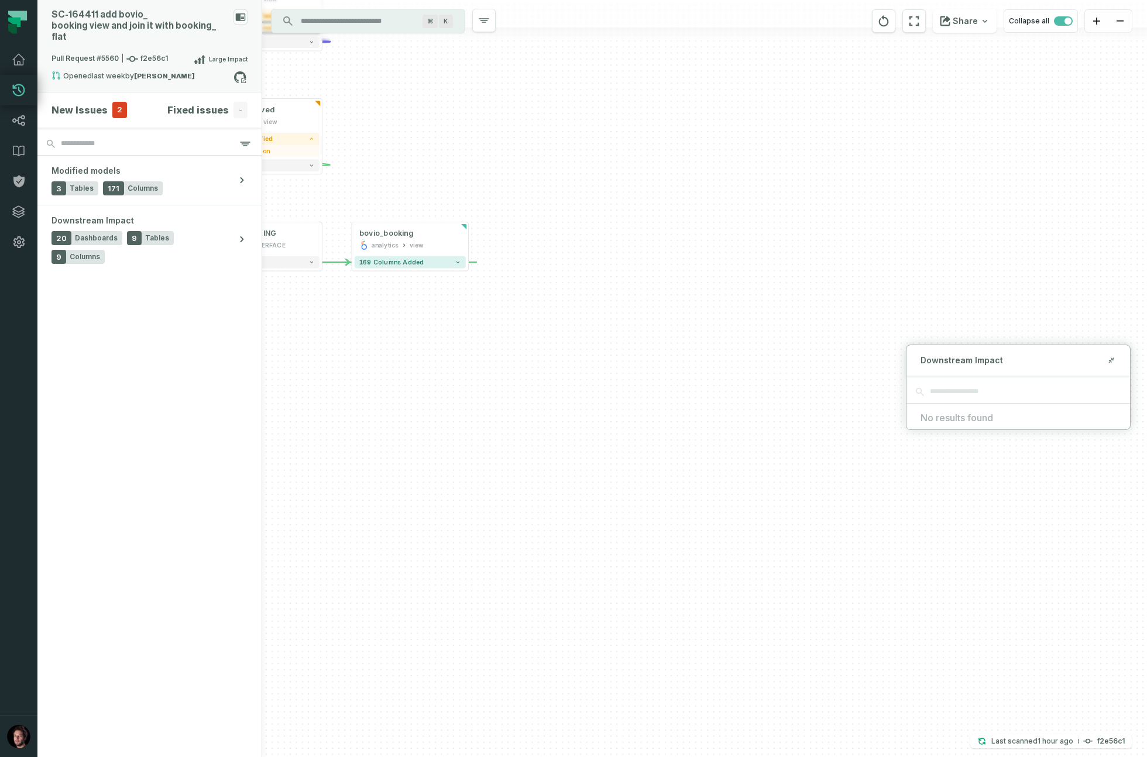
drag, startPoint x: 851, startPoint y: 566, endPoint x: 974, endPoint y: 462, distance: 160.7
click at [983, 465] on div "- bovio_booking analytics view - 169 columns added + booking_flat analytics vie…" at bounding box center [704, 378] width 885 height 757
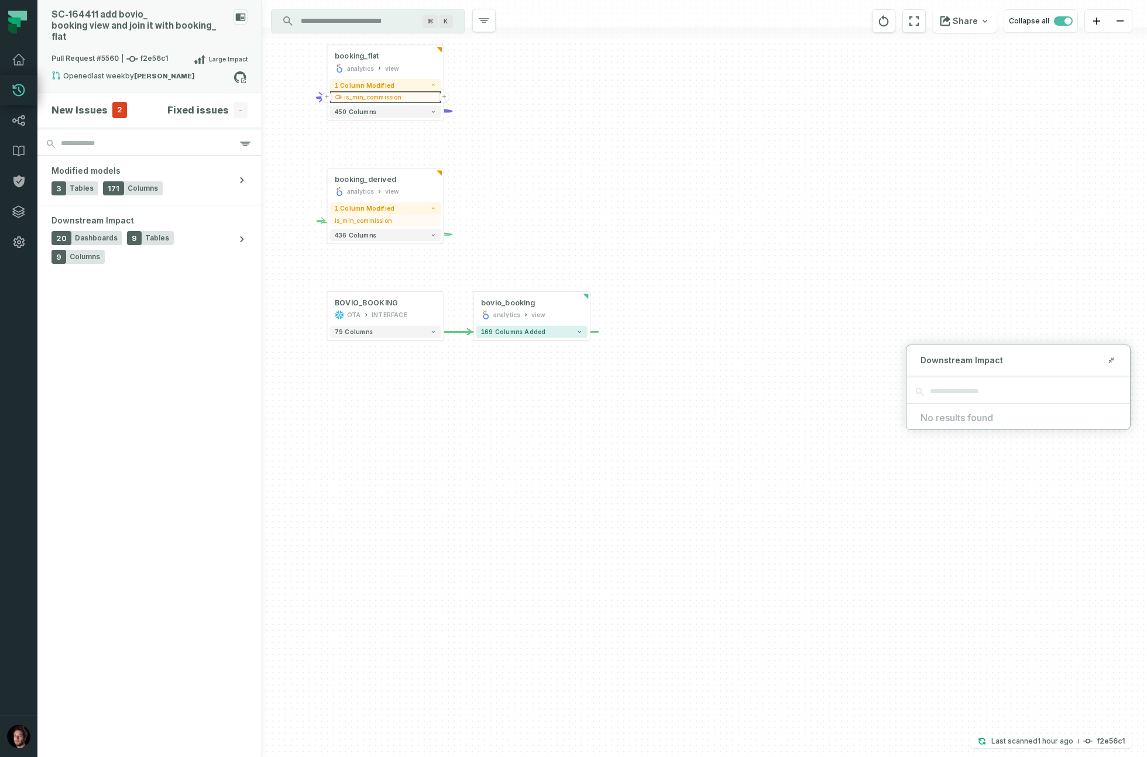
drag, startPoint x: 808, startPoint y: 400, endPoint x: 628, endPoint y: 378, distance: 181.6
click at [650, 386] on div "- bovio_booking analytics view - 169 columns added + booking_flat analytics vie…" at bounding box center [704, 378] width 885 height 757
click at [583, 308] on button "-" at bounding box center [583, 308] width 11 height 11
click at [584, 310] on button "+" at bounding box center [583, 308] width 11 height 11
click at [568, 337] on button "169 columns added" at bounding box center [524, 331] width 111 height 12
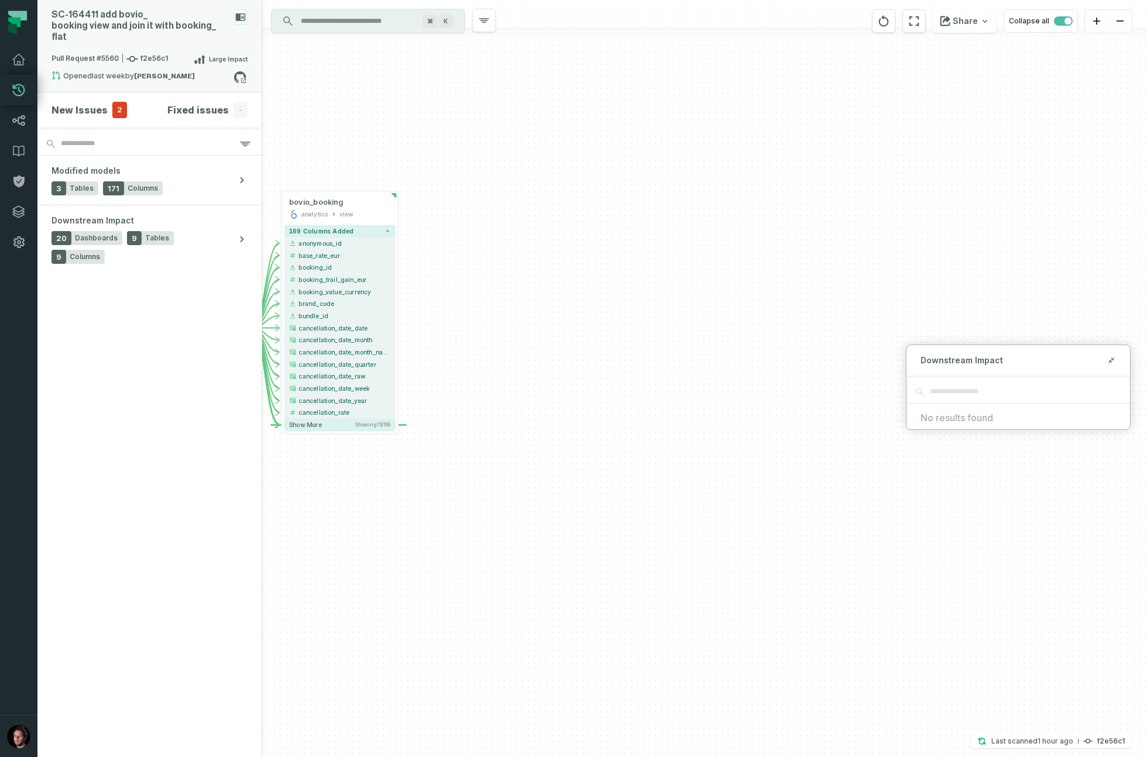
drag, startPoint x: 763, startPoint y: 467, endPoint x: 578, endPoint y: 367, distance: 210.8
click at [578, 367] on div "- bovio_booking analytics view - 169 columns added - anonymous_id - base_rate_e…" at bounding box center [704, 378] width 885 height 757
click at [964, 353] on div "Downstream Impact" at bounding box center [1019, 360] width 224 height 30
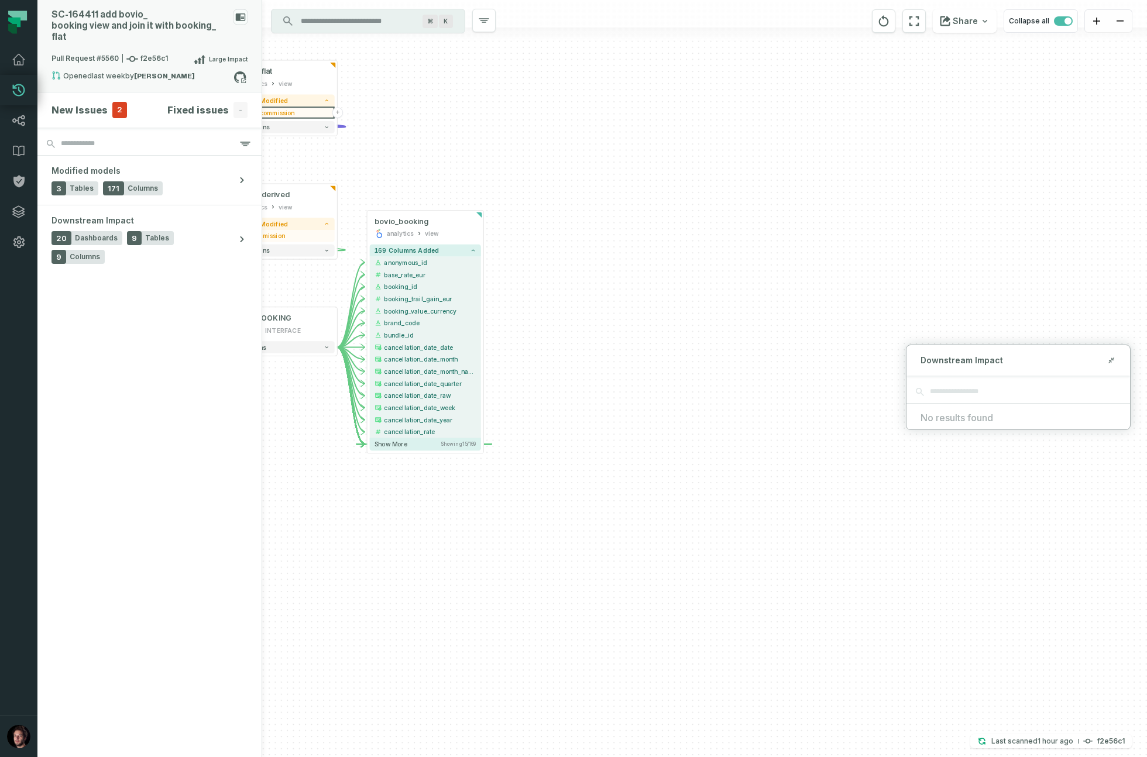
drag, startPoint x: 485, startPoint y: 324, endPoint x: 571, endPoint y: 344, distance: 88.2
click at [571, 344] on div "- bovio_booking analytics view - 169 columns added - anonymous_id - base_rate_e…" at bounding box center [704, 378] width 885 height 757
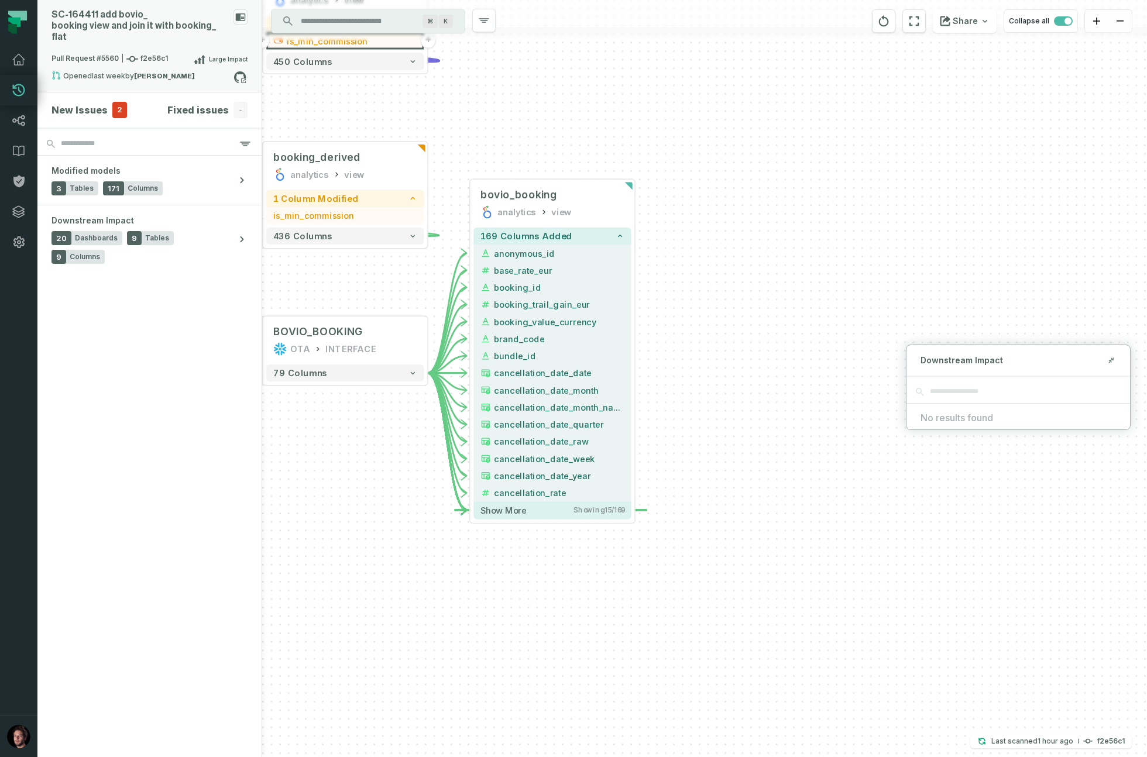
drag, startPoint x: 622, startPoint y: 400, endPoint x: 641, endPoint y: 401, distance: 19.3
click at [641, 401] on div "- bovio_booking analytics view - 169 columns added - anonymous_id - base_rate_e…" at bounding box center [704, 378] width 885 height 757
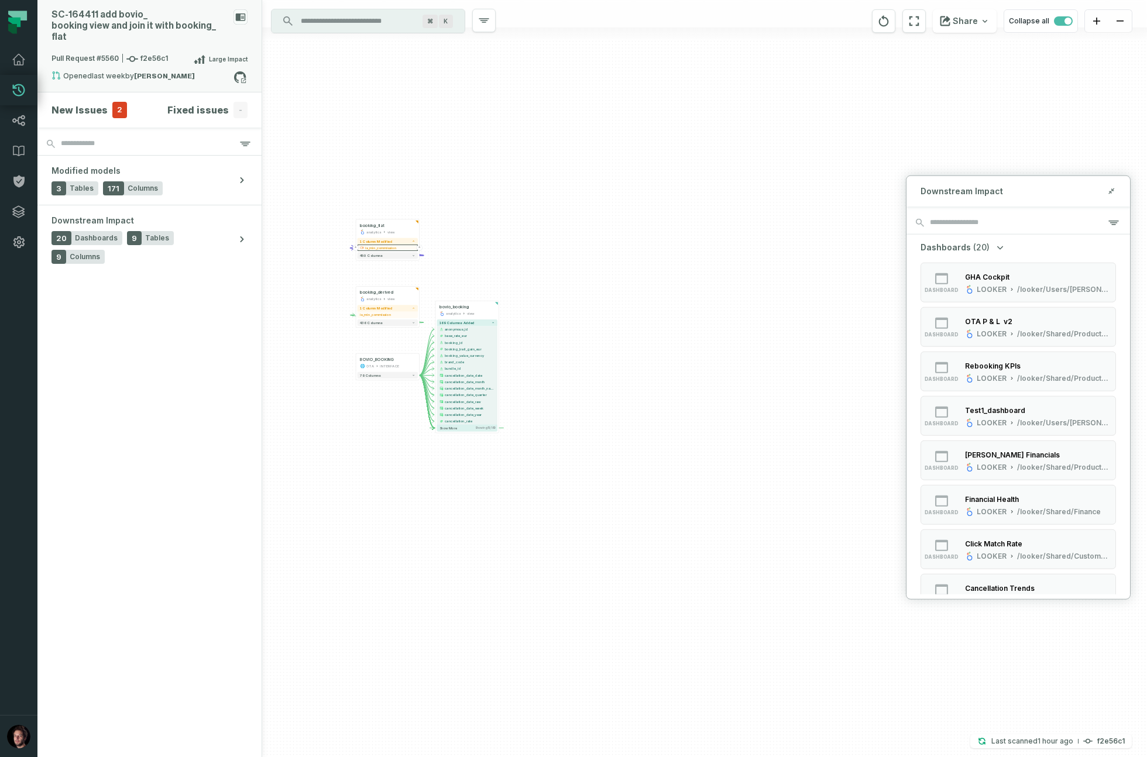
click at [383, 445] on div "- bovio_booking analytics view - 169 columns added - anonymous_id - base_rate_e…" at bounding box center [704, 378] width 885 height 757
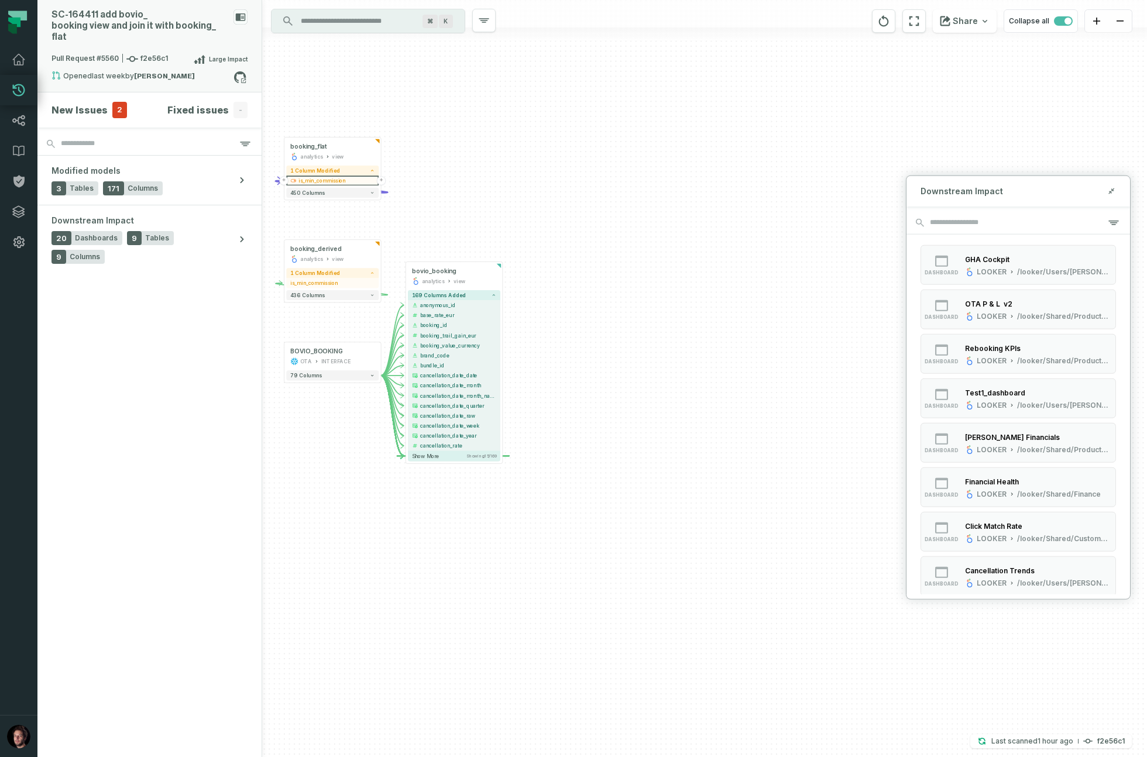
scroll to position [198, 0]
click at [1023, 313] on div "/looker/Shared/Finance" at bounding box center [1059, 313] width 84 height 9
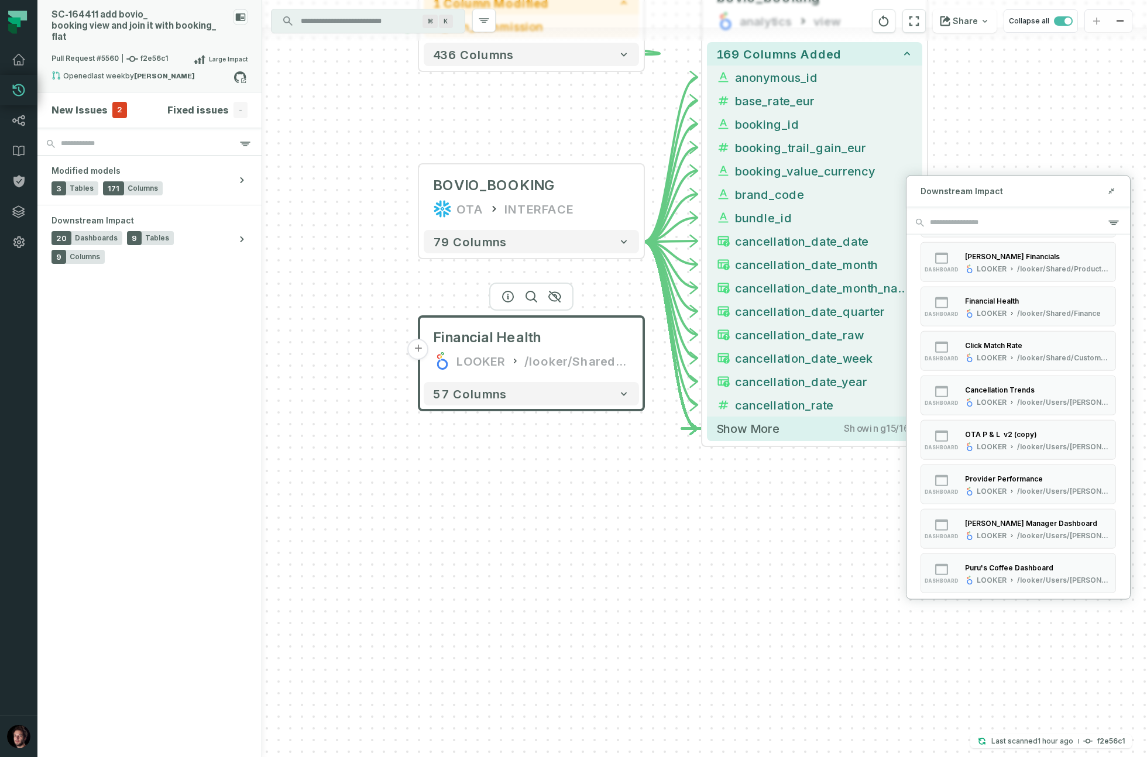
drag, startPoint x: 679, startPoint y: 515, endPoint x: 375, endPoint y: 484, distance: 305.3
click at [375, 484] on div "- bovio_booking analytics view - 169 columns added - anonymous_id - base_rate_e…" at bounding box center [704, 378] width 885 height 757
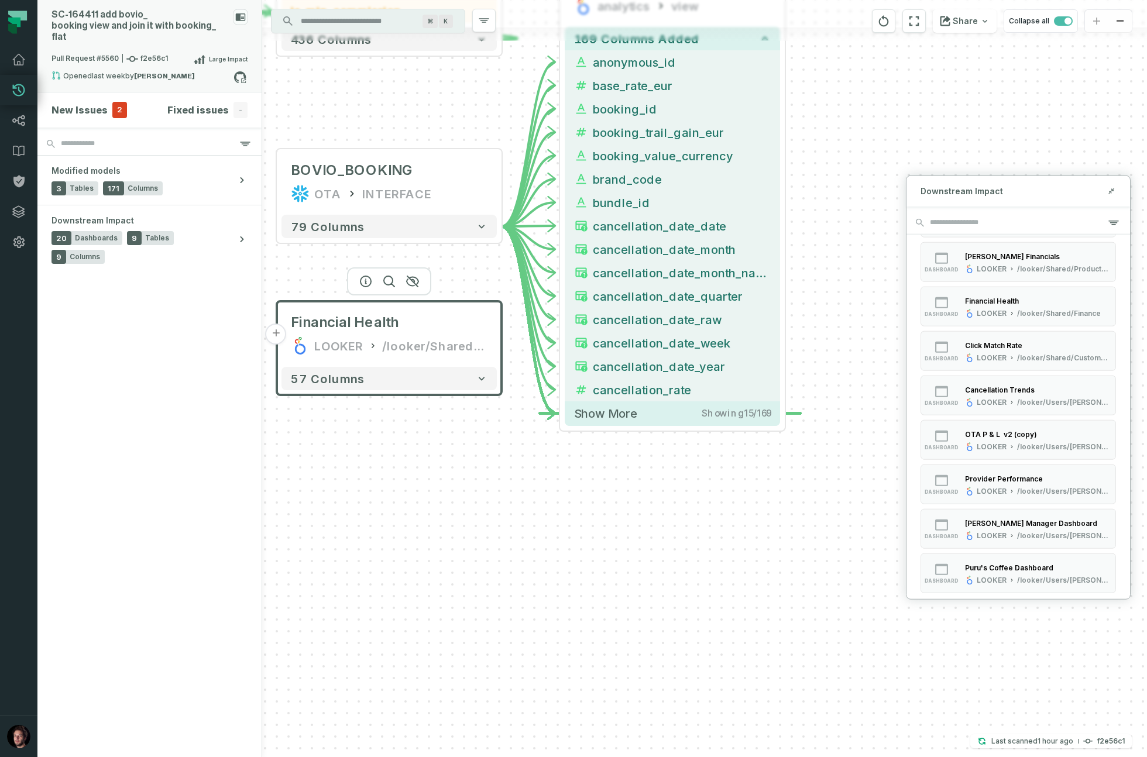
click at [276, 331] on button "+" at bounding box center [276, 334] width 21 height 21
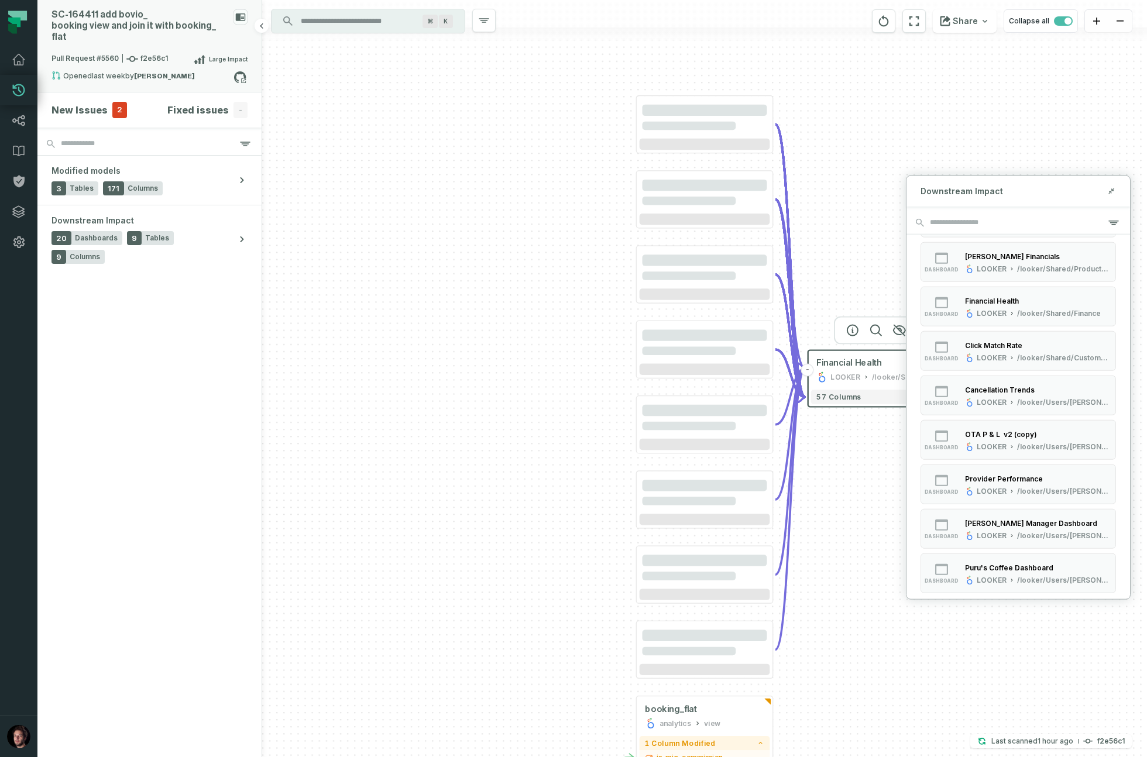
drag, startPoint x: 266, startPoint y: 332, endPoint x: 249, endPoint y: 332, distance: 17.0
click at [249, 332] on div "SC- 164411 add bovio_ booking view and join it with booking_ flat Pull Request …" at bounding box center [592, 378] width 1110 height 757
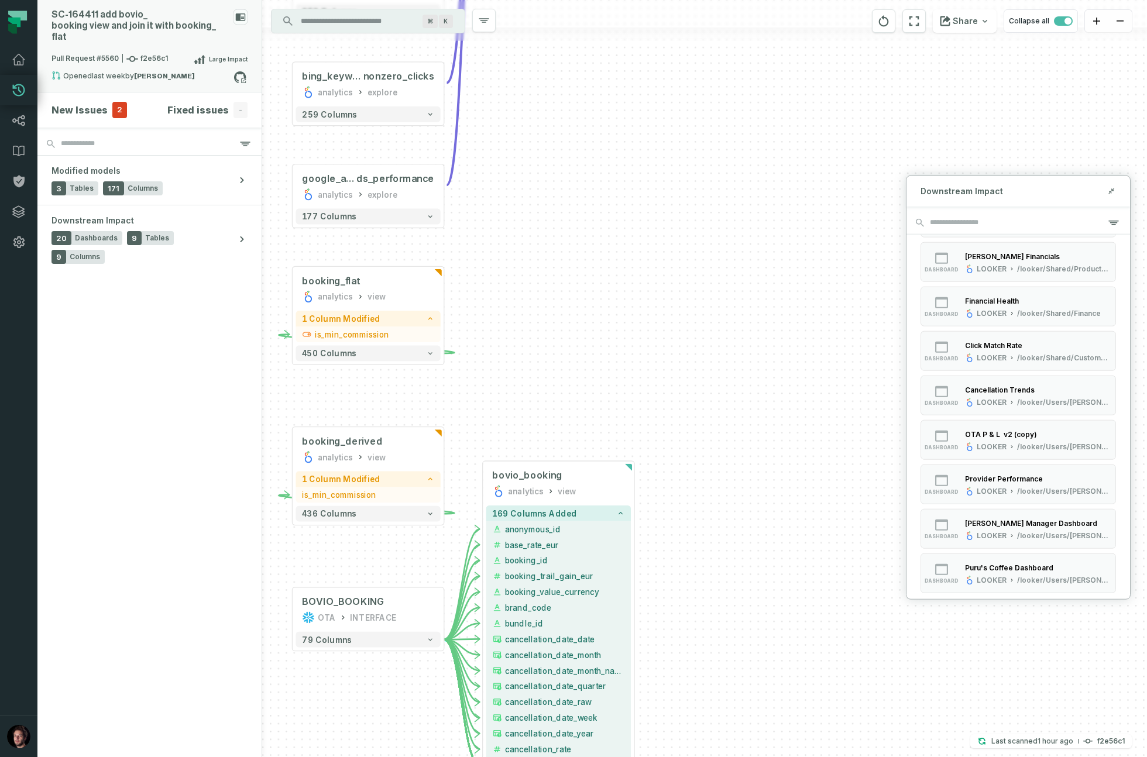
drag, startPoint x: 547, startPoint y: 377, endPoint x: 544, endPoint y: 301, distance: 76.7
click at [544, 301] on div "+ all_channel_financials analytics explore + 112 columns + booking_flat analyti…" at bounding box center [704, 378] width 885 height 757
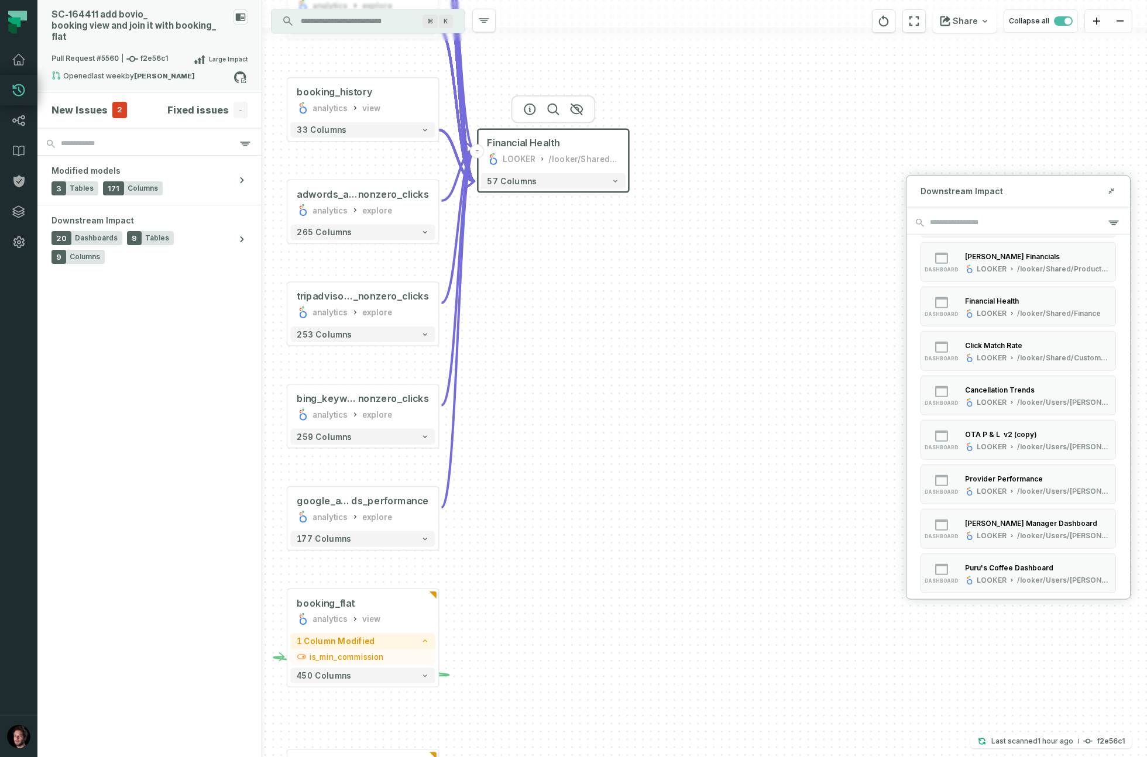
drag, startPoint x: 552, startPoint y: 420, endPoint x: 544, endPoint y: 509, distance: 89.9
click at [549, 617] on div "+ all_channel_financials analytics explore + 112 columns + booking_flat analyti…" at bounding box center [704, 378] width 885 height 757
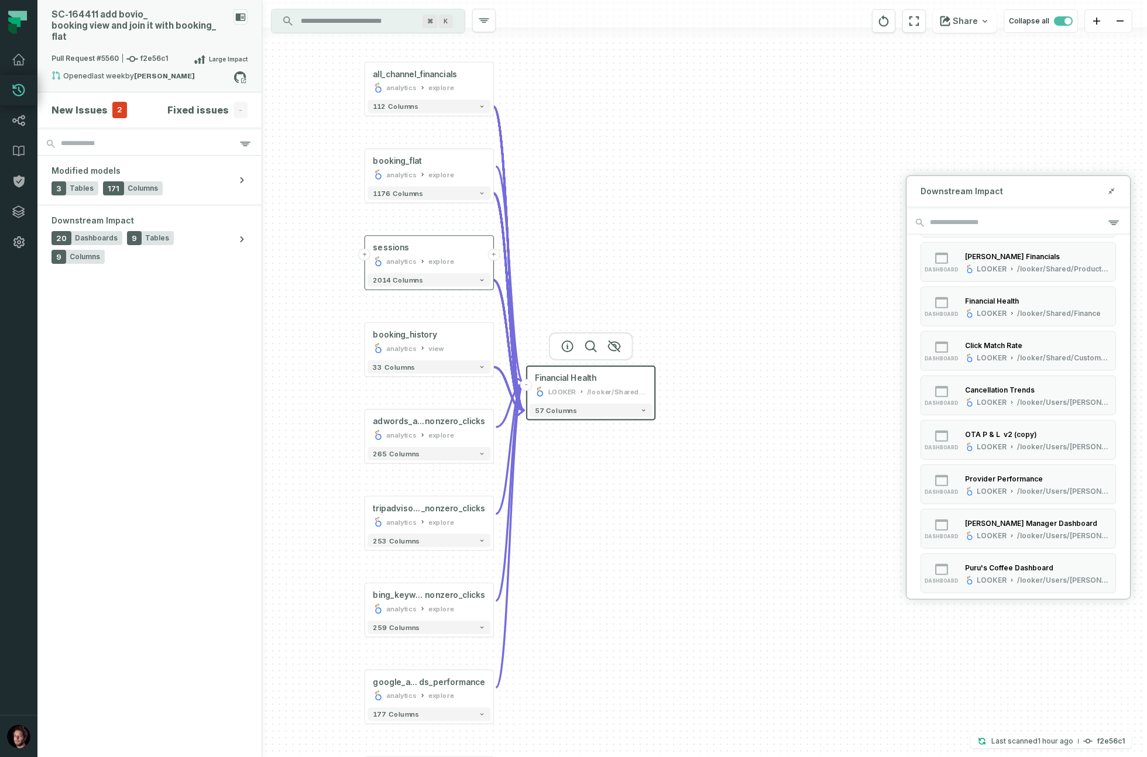
drag, startPoint x: 339, startPoint y: 286, endPoint x: 371, endPoint y: 229, distance: 65.8
click at [348, 356] on div "+ all_channel_financials analytics explore + 112 columns + booking_flat analyti…" at bounding box center [704, 378] width 885 height 757
click at [335, 181] on div "+ all_channel_financials analytics explore + 112 columns + booking_flat analyti…" at bounding box center [704, 378] width 885 height 757
click at [366, 173] on button "+" at bounding box center [365, 170] width 12 height 12
click at [365, 171] on button "+" at bounding box center [366, 170] width 12 height 12
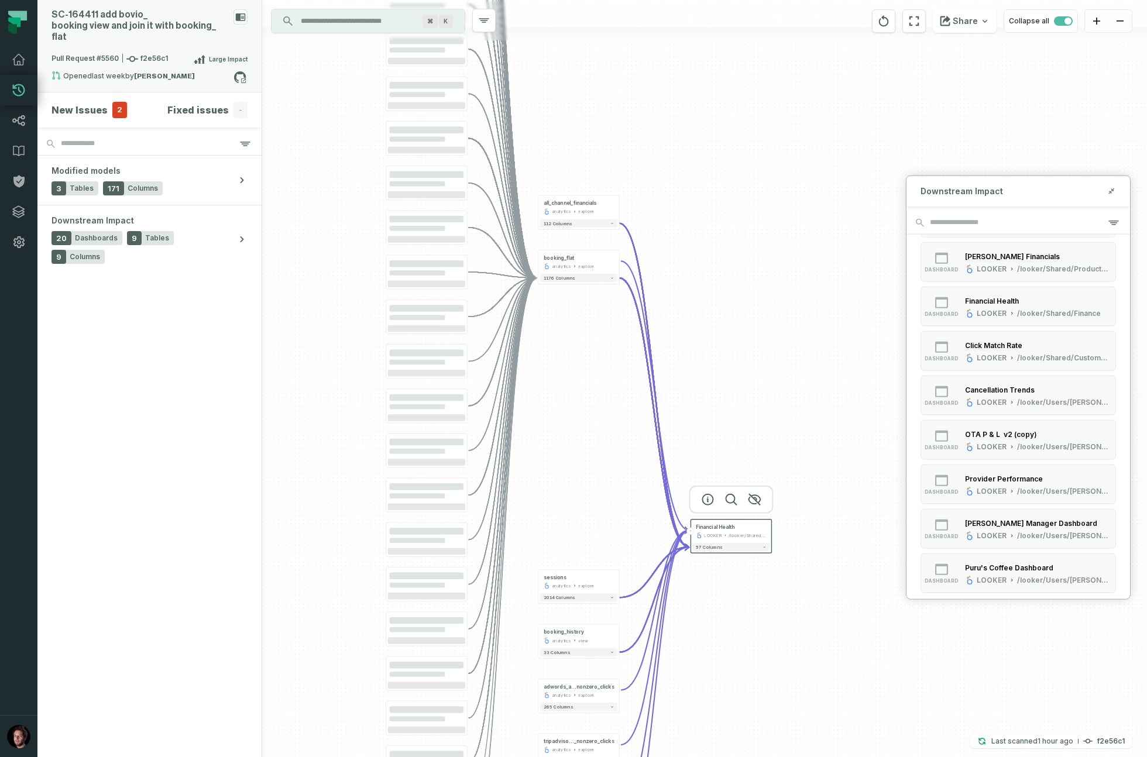
click at [459, 322] on div "+ all_channel_financials analytics explore + 112 columns - booking_flat analyti…" at bounding box center [704, 378] width 885 height 757
